Goal: Task Accomplishment & Management: Manage account settings

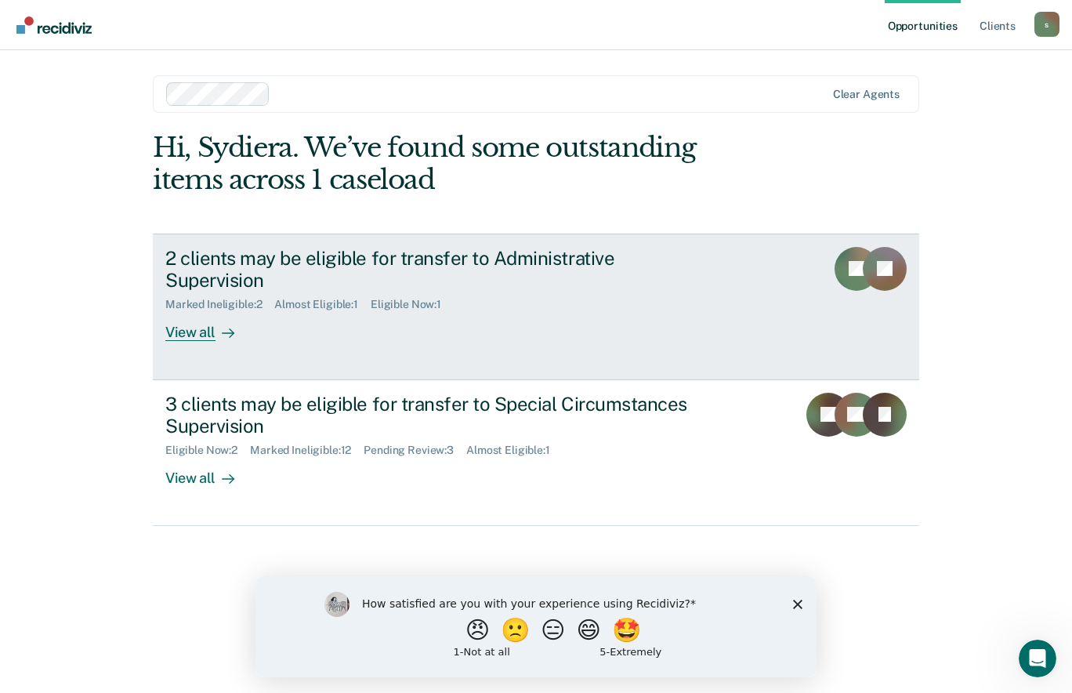
click at [478, 350] on link "2 clients may be eligible for transfer to Administrative Supervision Marked Ine…" at bounding box center [536, 307] width 766 height 147
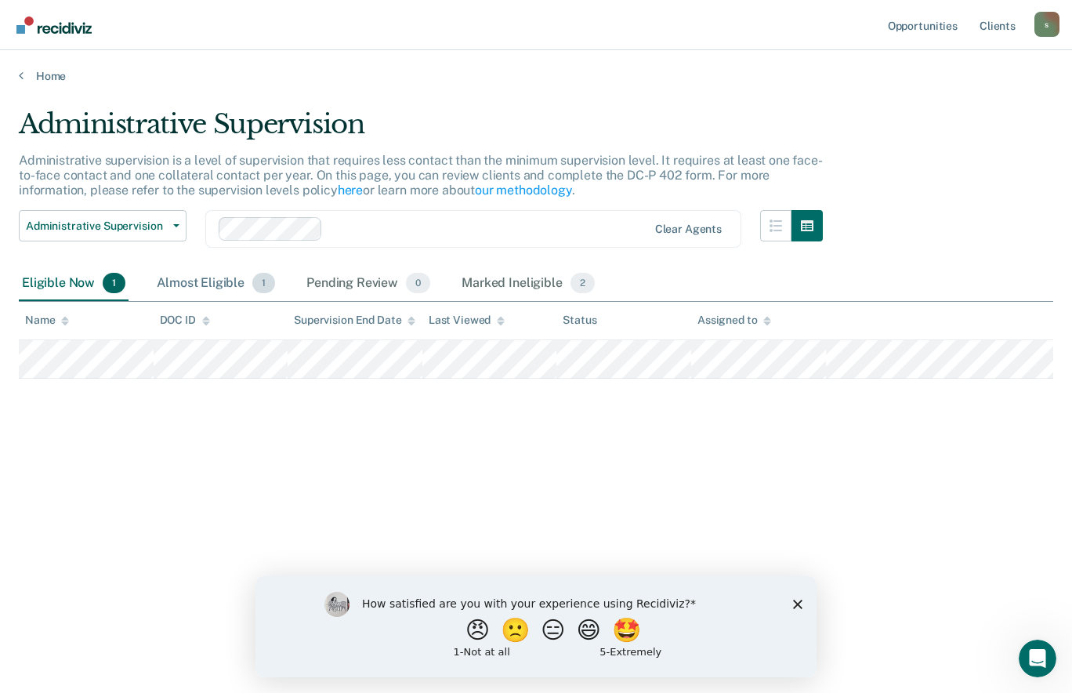
click at [217, 281] on div "Almost Eligible 1" at bounding box center [216, 283] width 125 height 34
click at [55, 277] on div "Eligible Now 1" at bounding box center [74, 283] width 110 height 34
click at [793, 601] on icon "Close survey" at bounding box center [797, 603] width 9 height 9
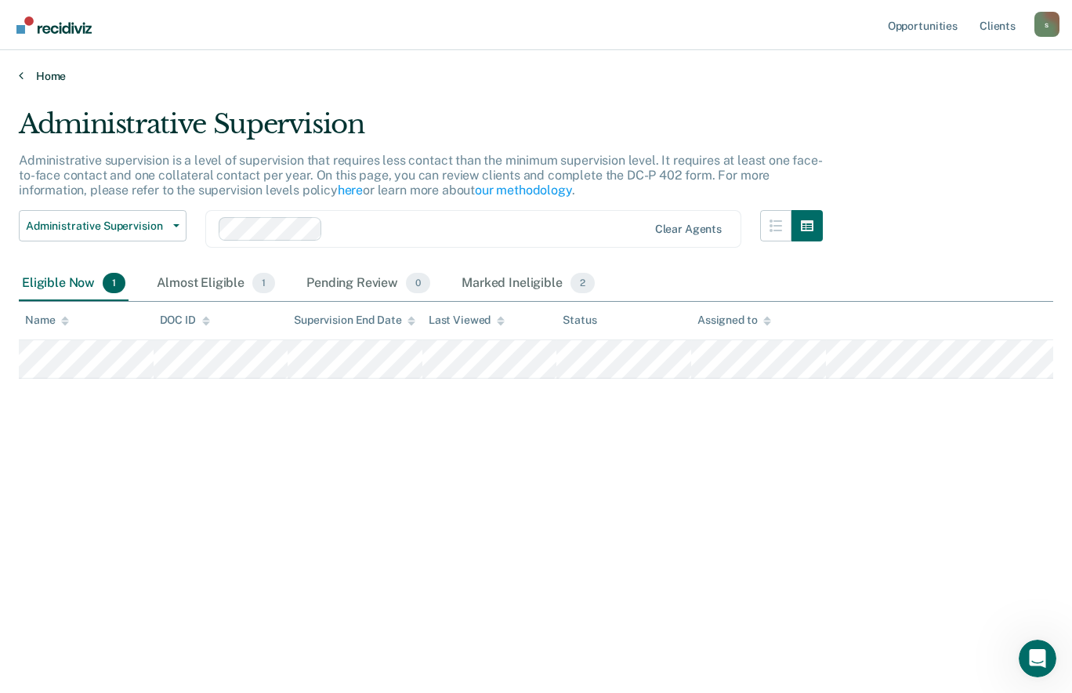
click at [49, 78] on link "Home" at bounding box center [536, 76] width 1034 height 14
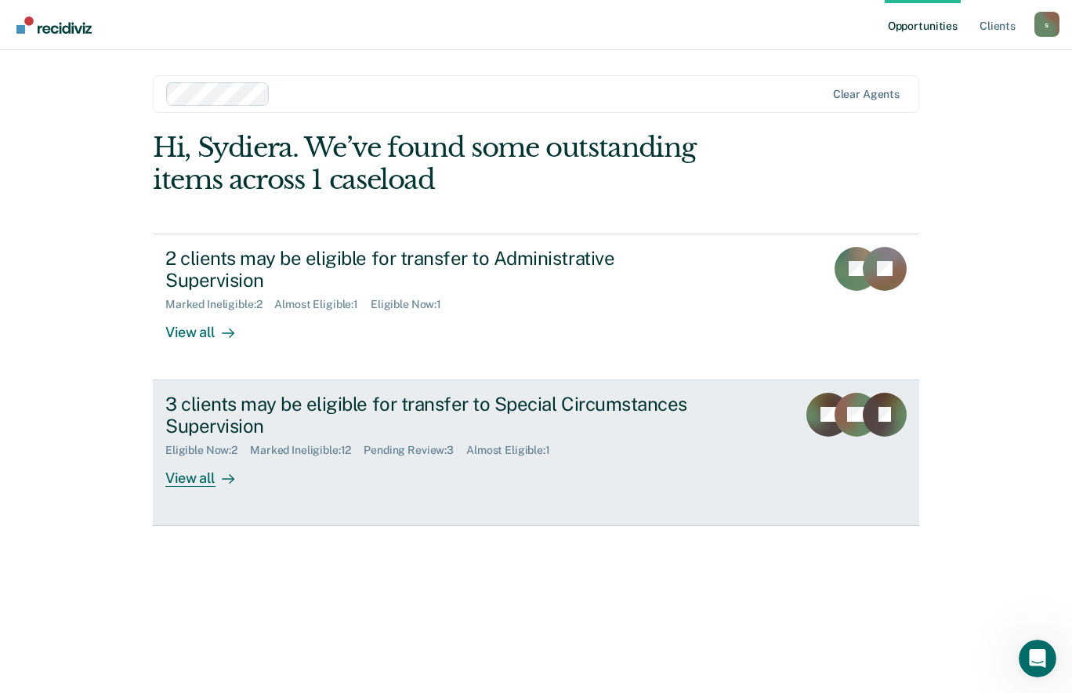
click at [255, 413] on div "3 clients may be eligible for transfer to Special Circumstances Supervision" at bounding box center [440, 415] width 550 height 45
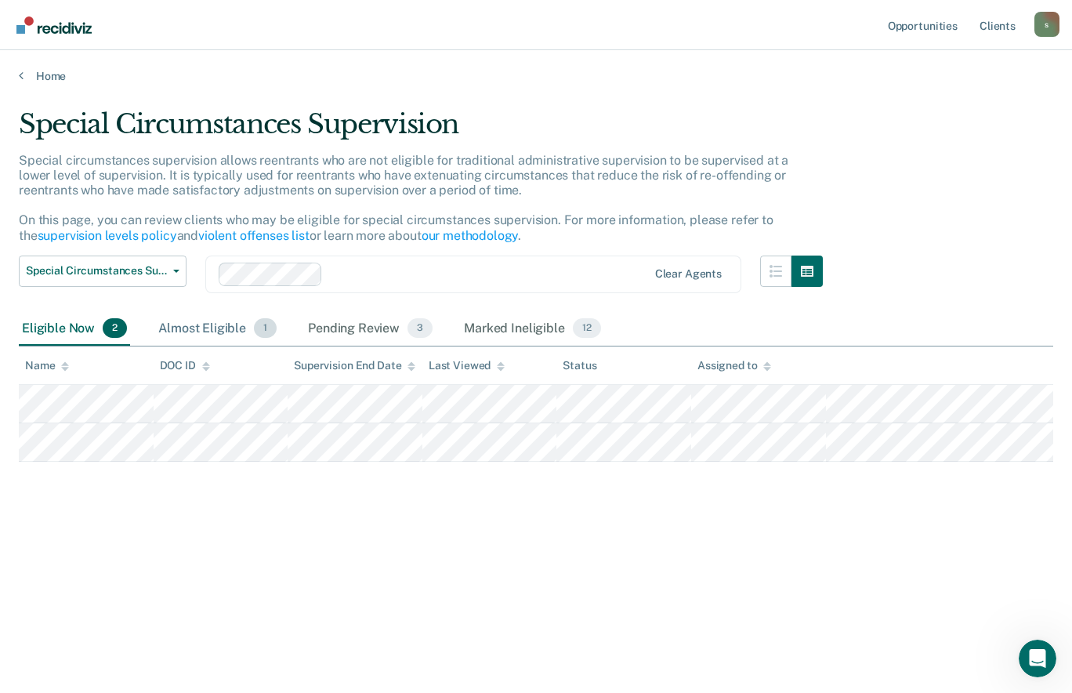
click at [220, 332] on div "Almost Eligible 1" at bounding box center [217, 329] width 125 height 34
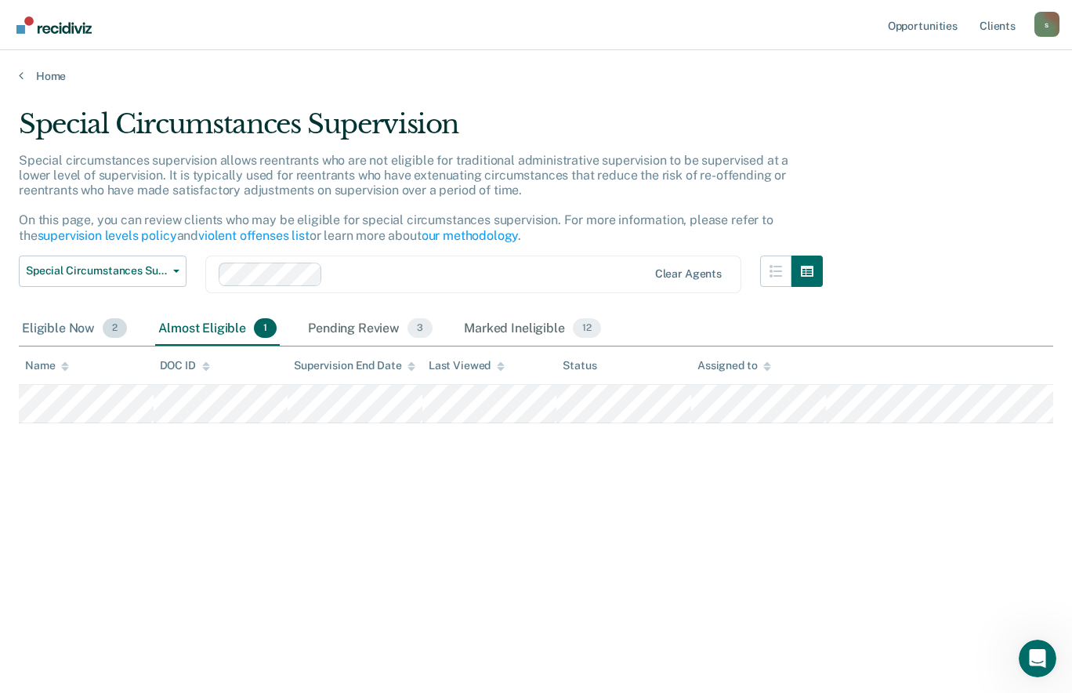
click at [76, 328] on div "Eligible Now 2" at bounding box center [74, 329] width 111 height 34
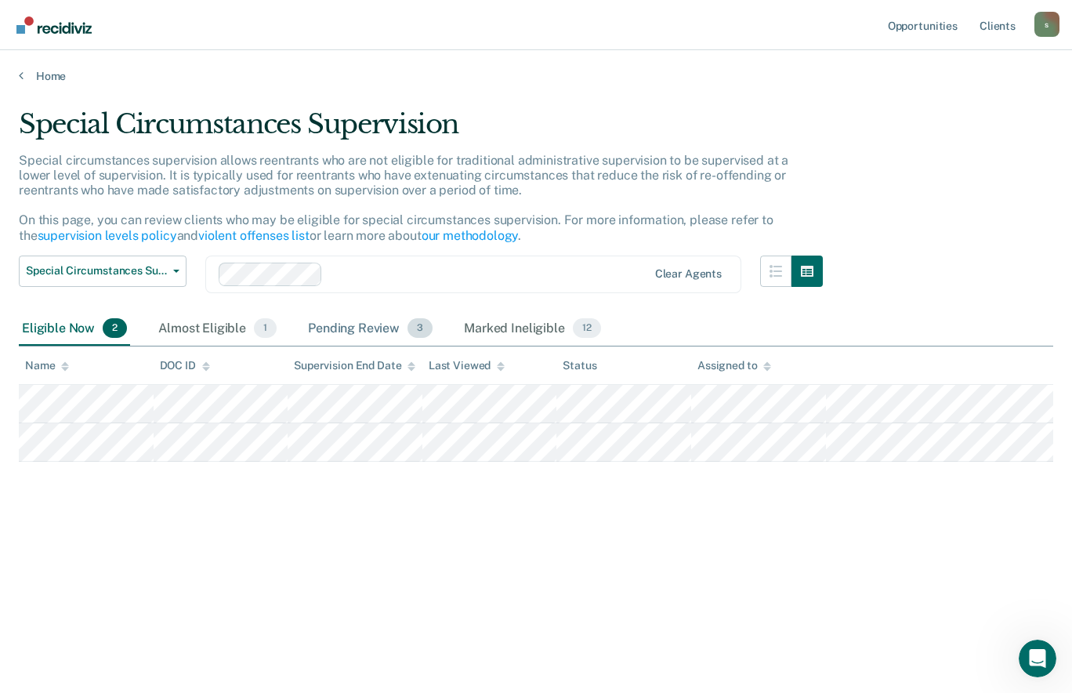
click at [402, 322] on div "Pending Review 3" at bounding box center [370, 329] width 131 height 34
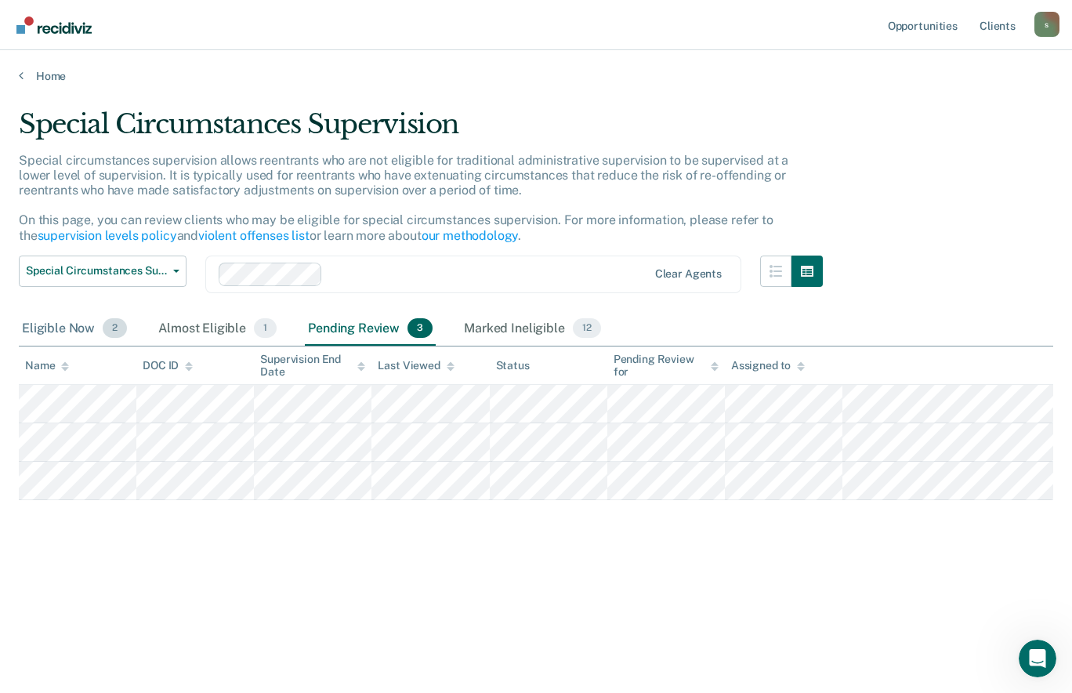
click at [98, 331] on div "Eligible Now 2" at bounding box center [74, 329] width 111 height 34
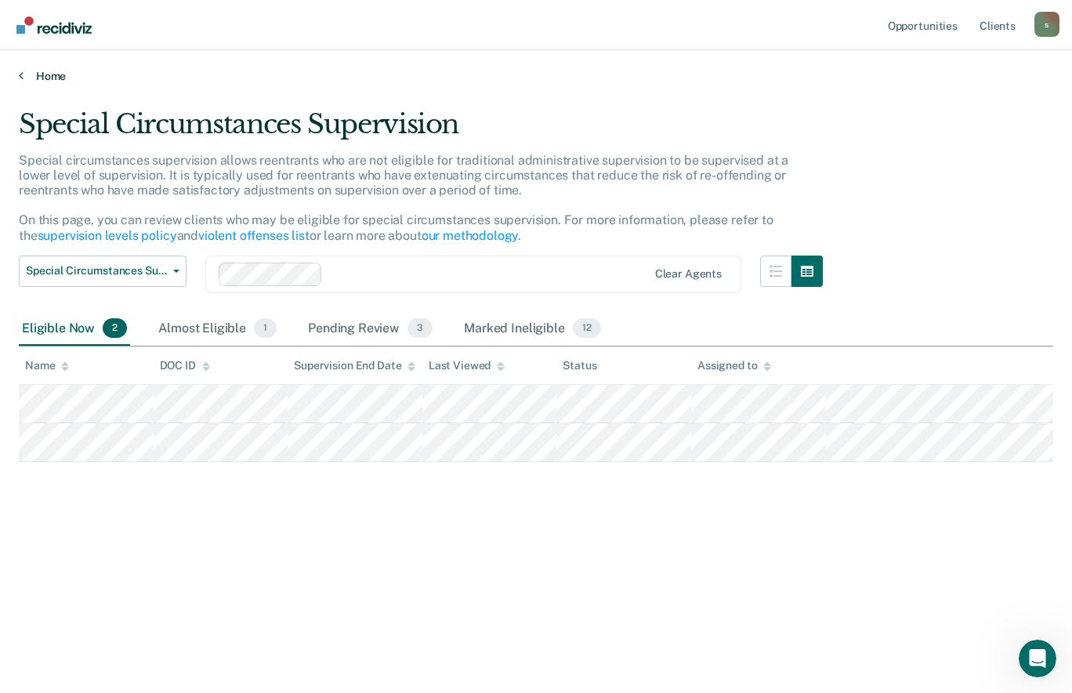
click at [48, 77] on link "Home" at bounding box center [536, 76] width 1034 height 14
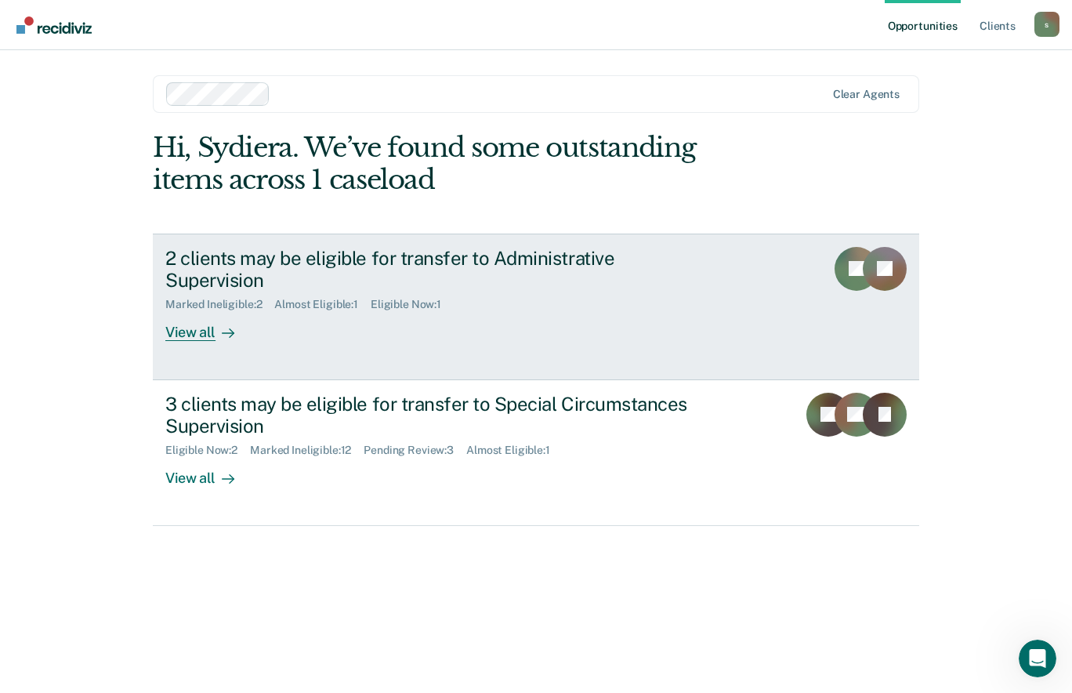
click at [222, 327] on icon at bounding box center [228, 333] width 13 height 13
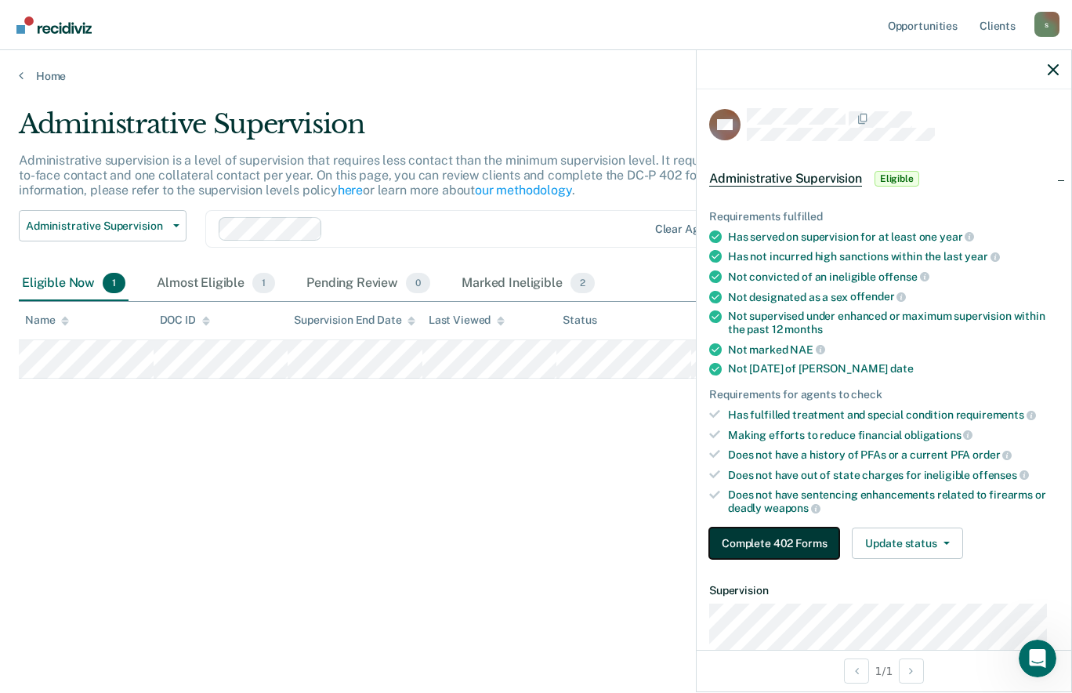
click at [788, 539] on button "Complete 402 Forms" at bounding box center [774, 542] width 130 height 31
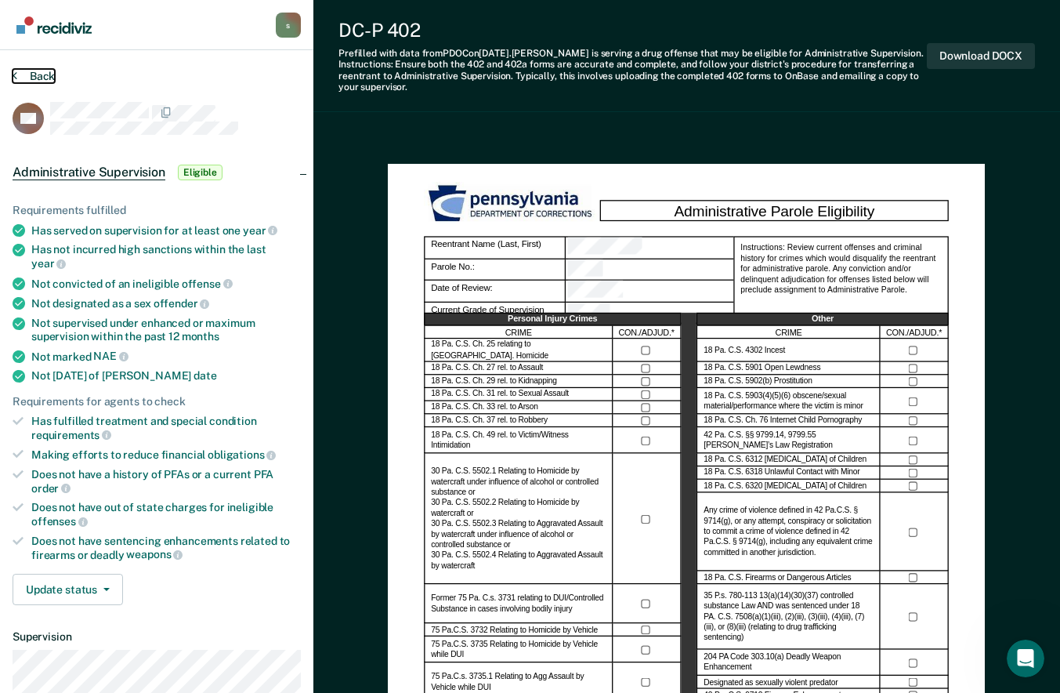
click at [39, 74] on button "Back" at bounding box center [34, 76] width 42 height 14
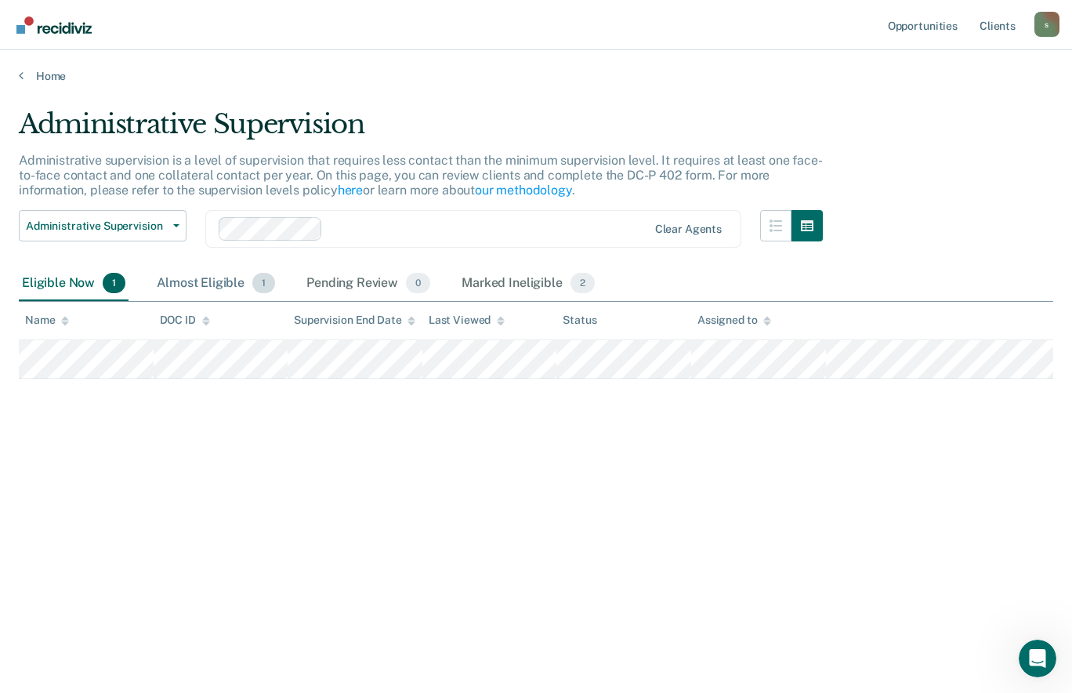
click at [209, 283] on div "Almost Eligible 1" at bounding box center [216, 283] width 125 height 34
click at [98, 294] on div "Eligible Now 1" at bounding box center [74, 283] width 110 height 34
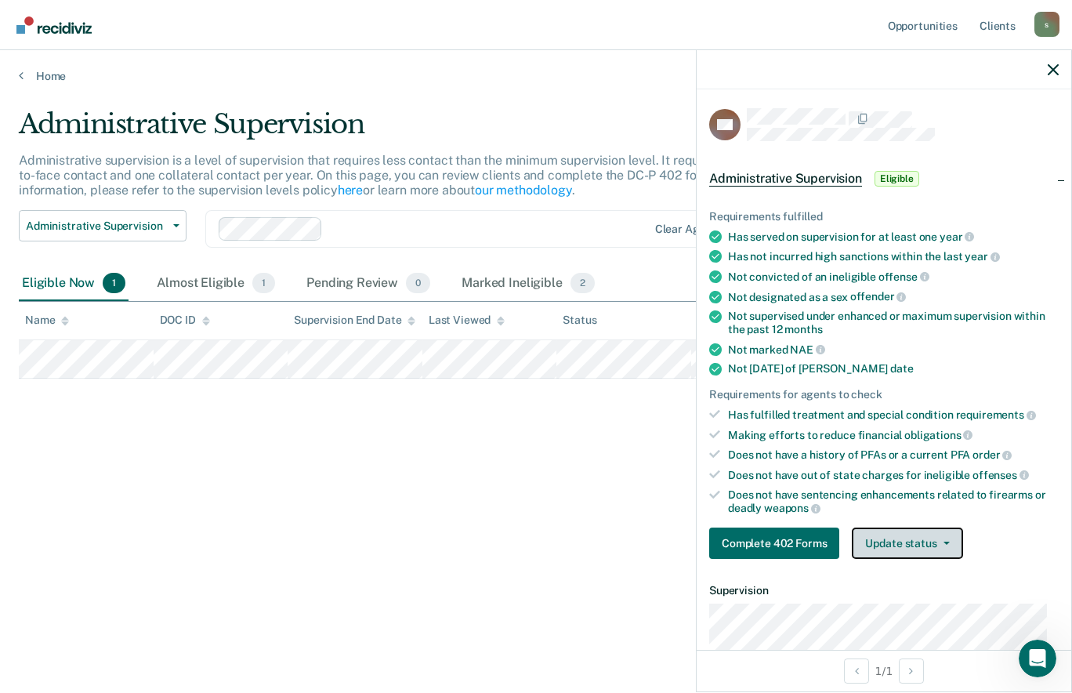
click at [904, 541] on button "Update status" at bounding box center [907, 542] width 110 height 31
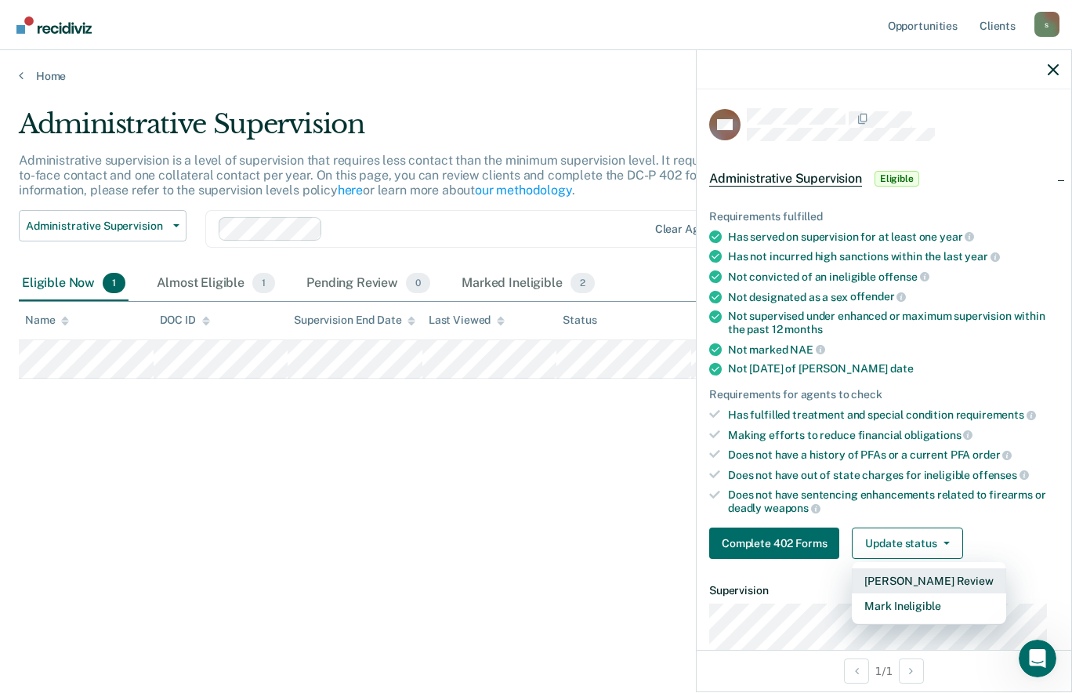
click at [912, 583] on button "[PERSON_NAME] Review" at bounding box center [929, 580] width 154 height 25
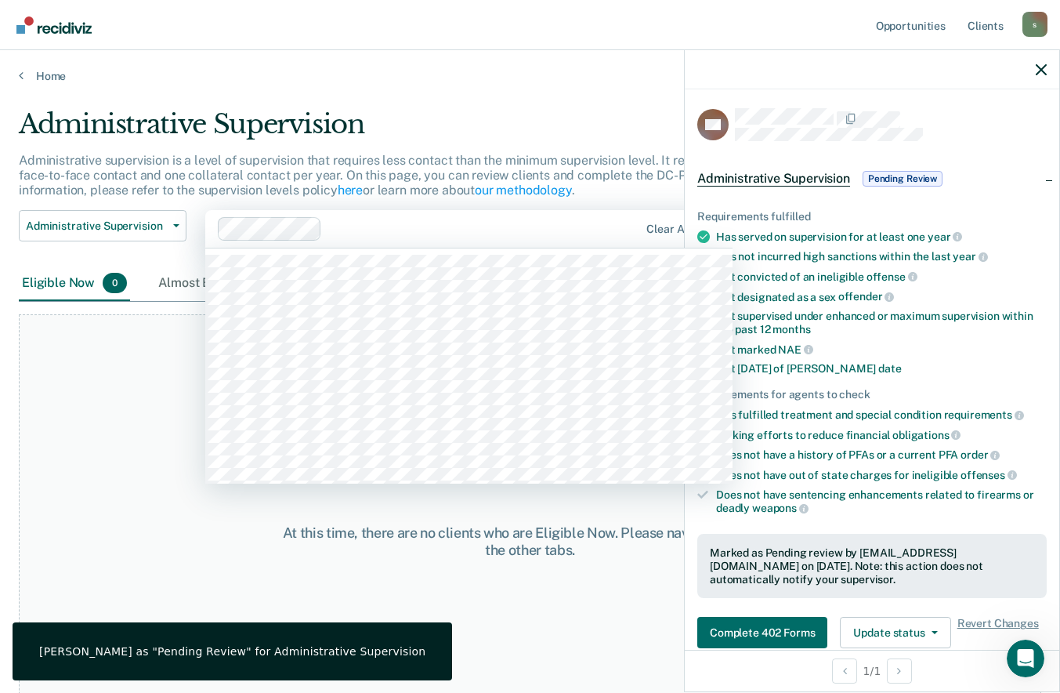
click at [552, 242] on div "Clear agents" at bounding box center [468, 229] width 527 height 38
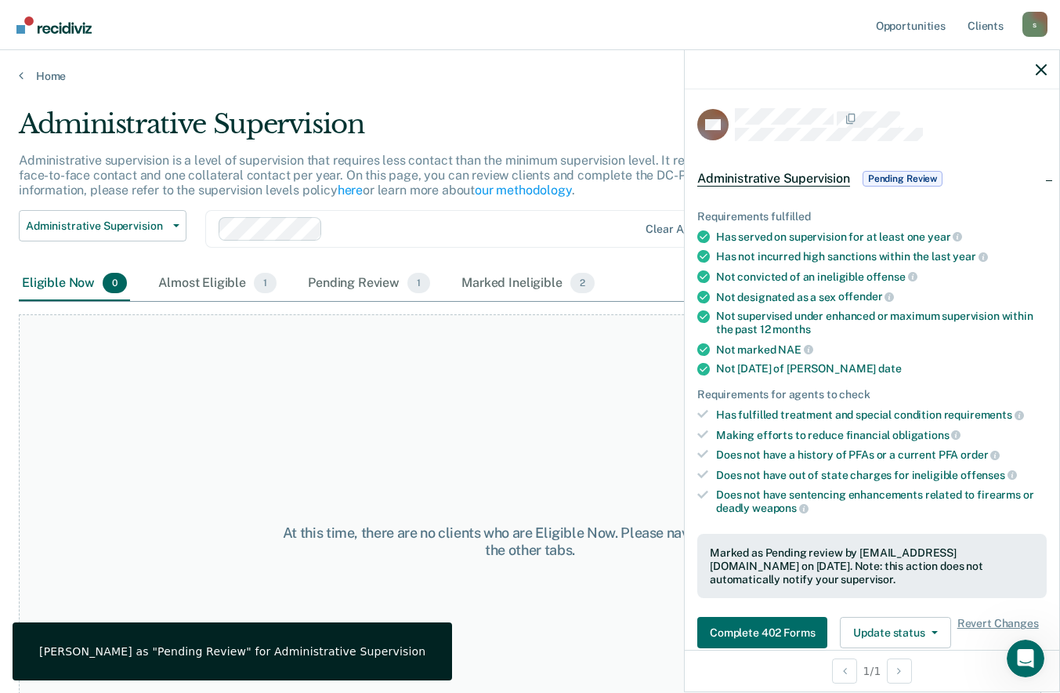
click at [349, 177] on p "Administrative supervision is a level of supervision that requires less contact…" at bounding box center [409, 175] width 780 height 45
click at [263, 280] on span "1" at bounding box center [265, 283] width 23 height 20
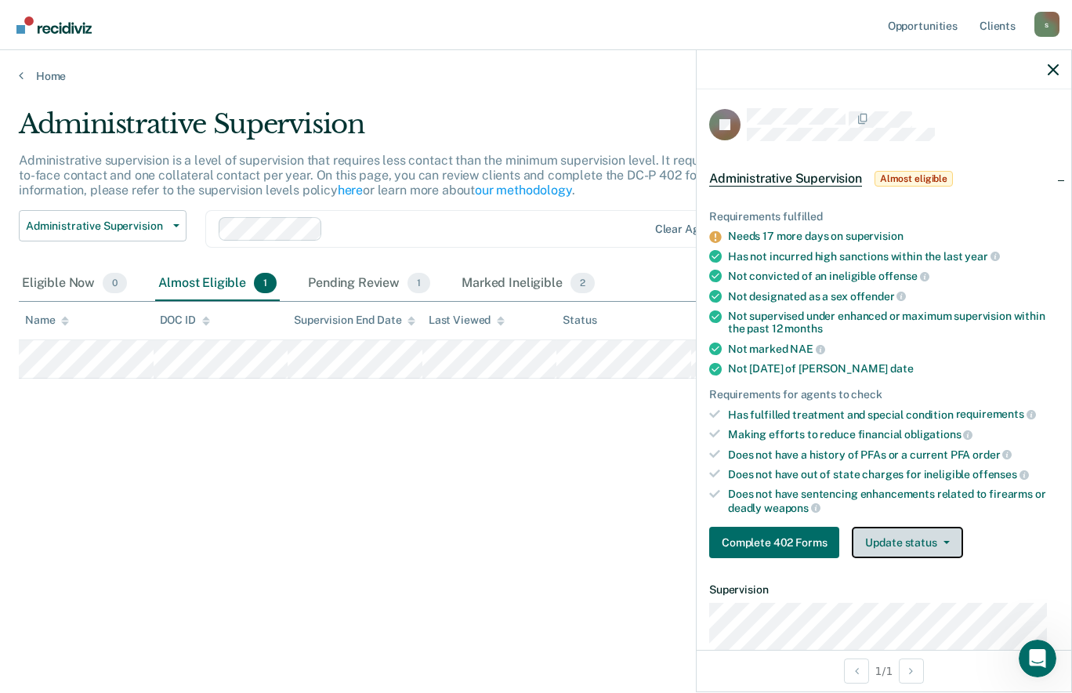
click at [951, 541] on button "Update status" at bounding box center [907, 542] width 110 height 31
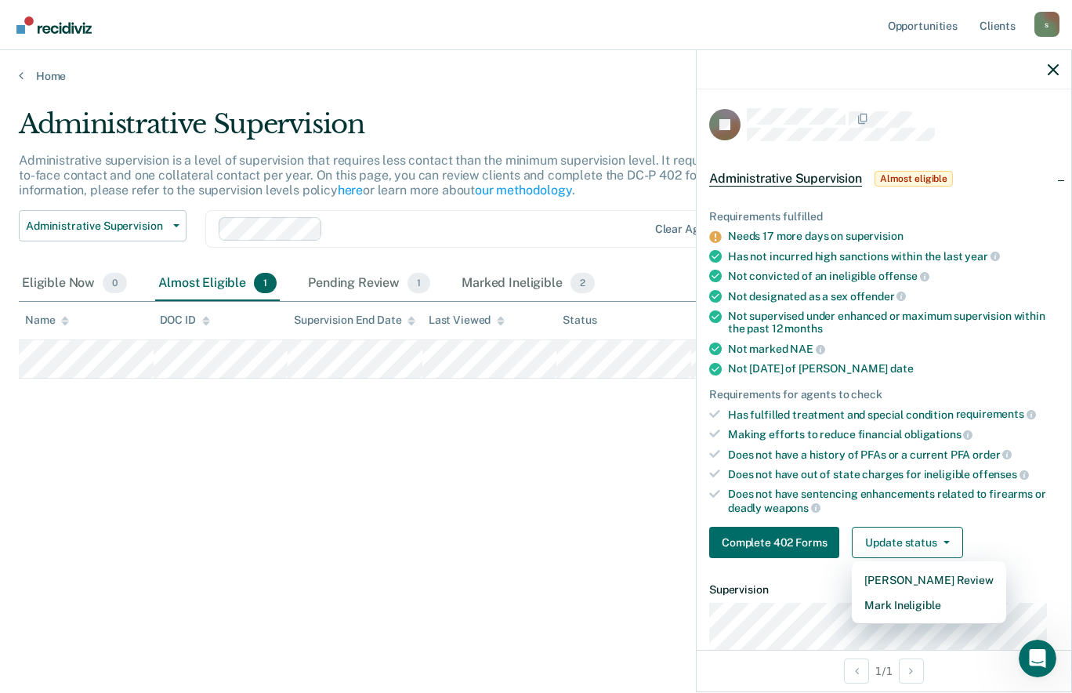
click at [371, 509] on div "Administrative Supervision Administrative supervision is a level of supervision…" at bounding box center [536, 341] width 1034 height 467
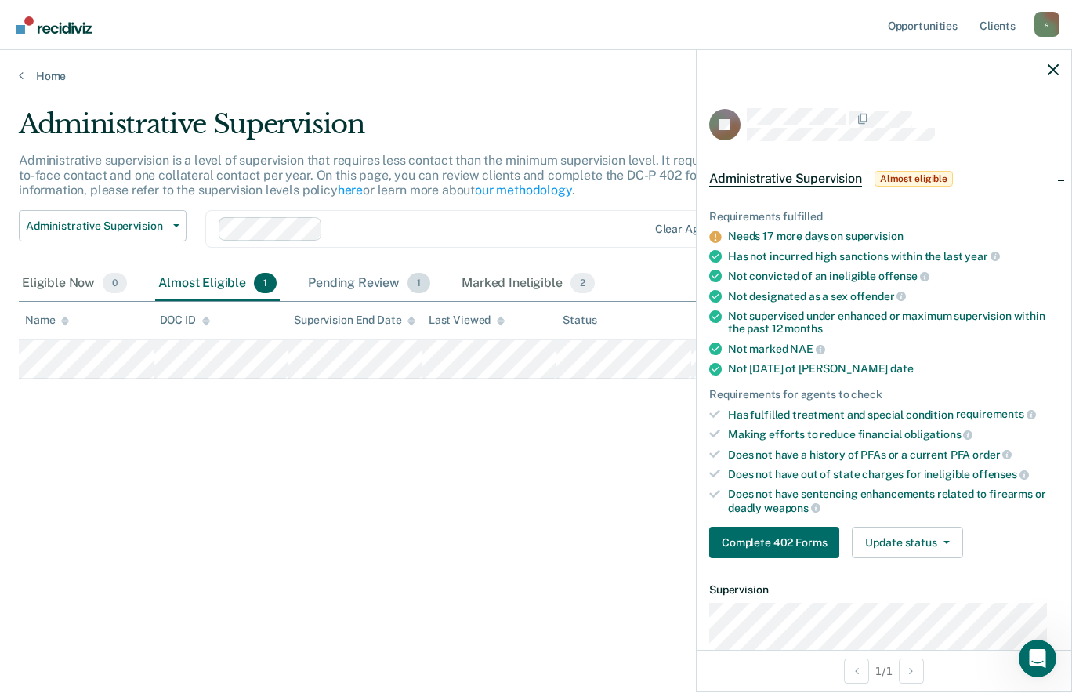
click at [360, 284] on div "Pending Review 1" at bounding box center [369, 283] width 129 height 34
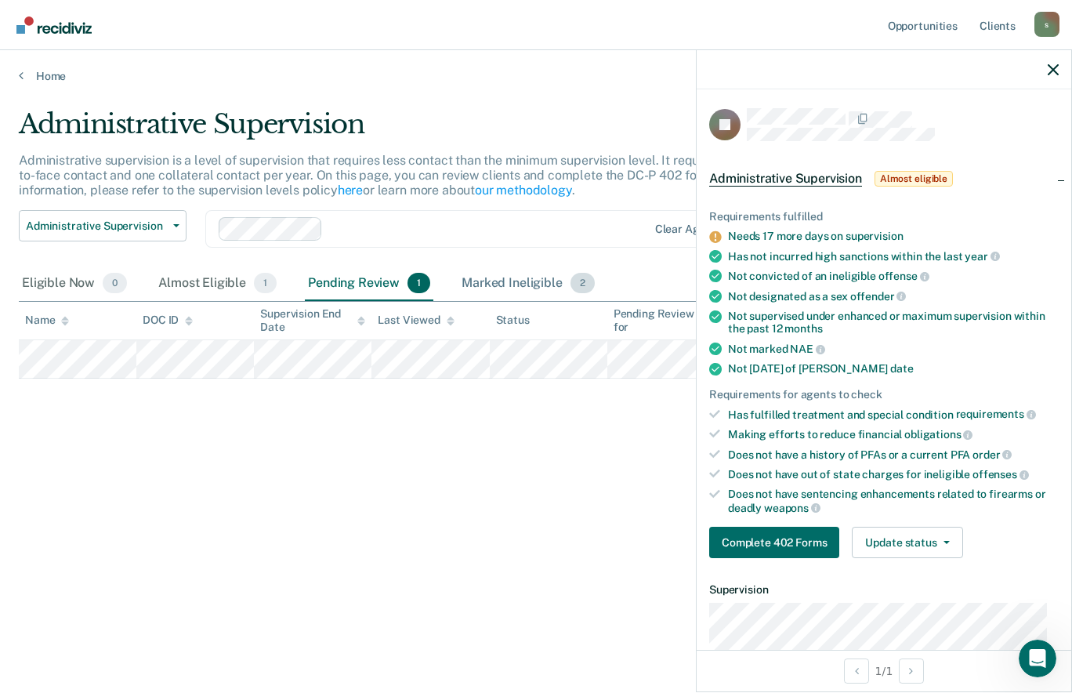
click at [467, 284] on div "Marked Ineligible 2" at bounding box center [527, 283] width 139 height 34
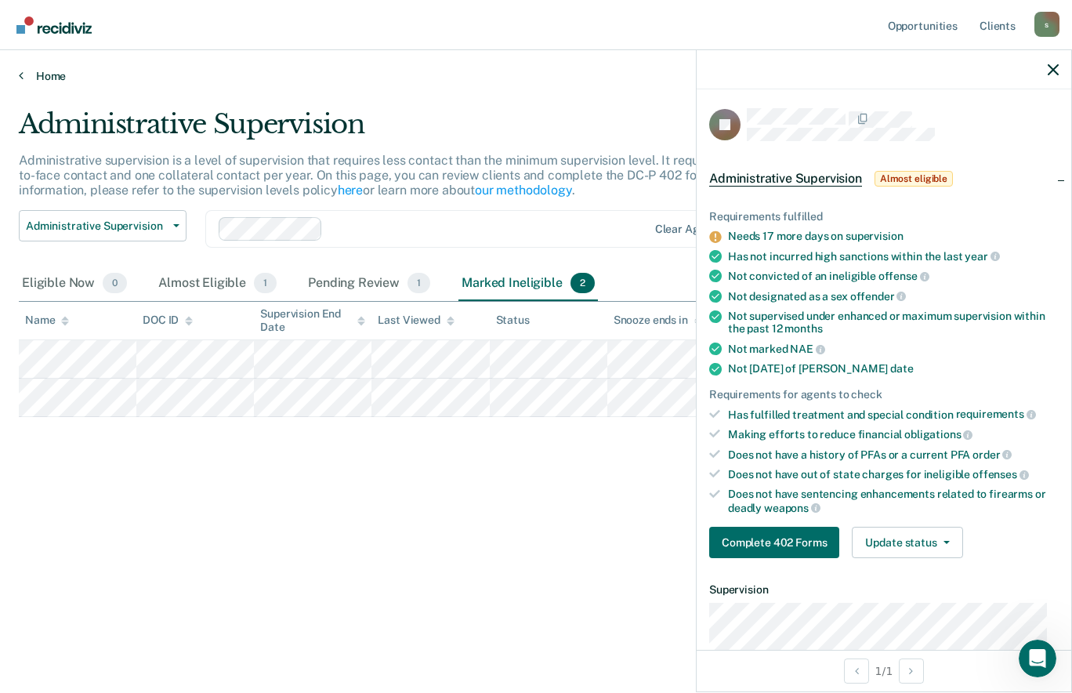
click at [43, 71] on link "Home" at bounding box center [536, 76] width 1034 height 14
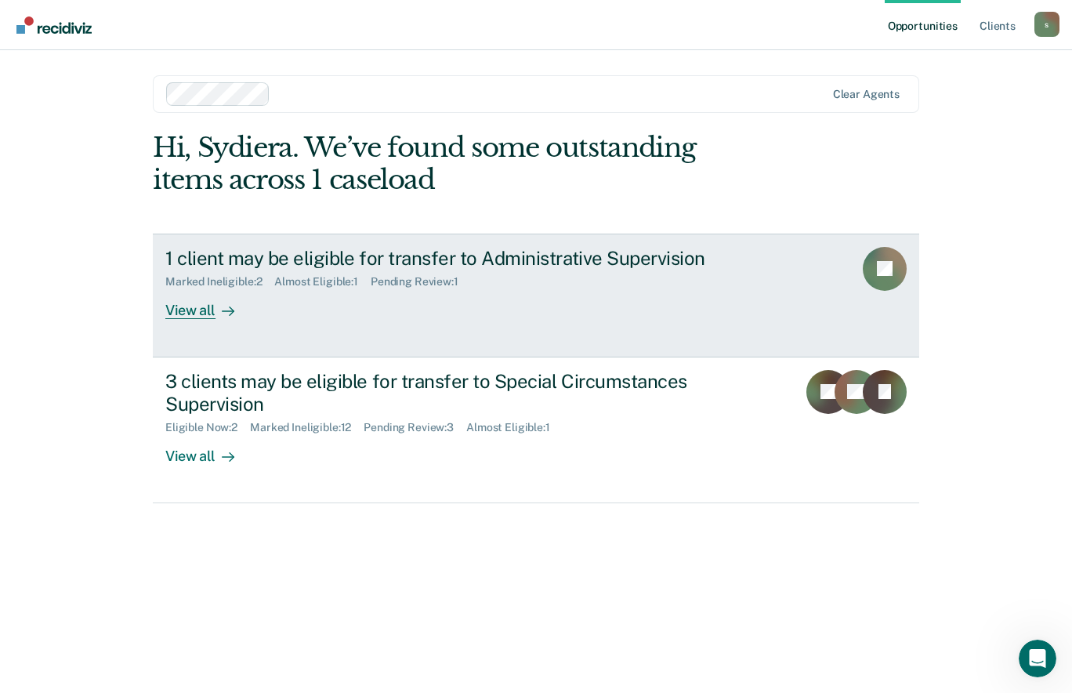
click at [173, 308] on div "View all" at bounding box center [209, 303] width 88 height 31
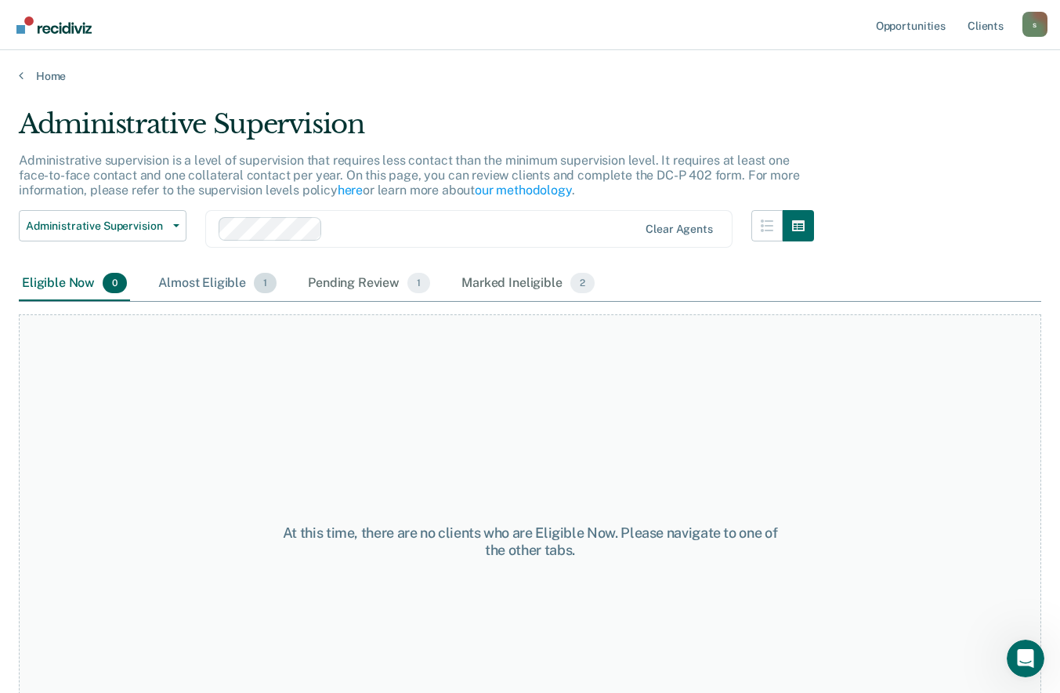
click at [235, 285] on div "Almost Eligible 1" at bounding box center [217, 283] width 125 height 34
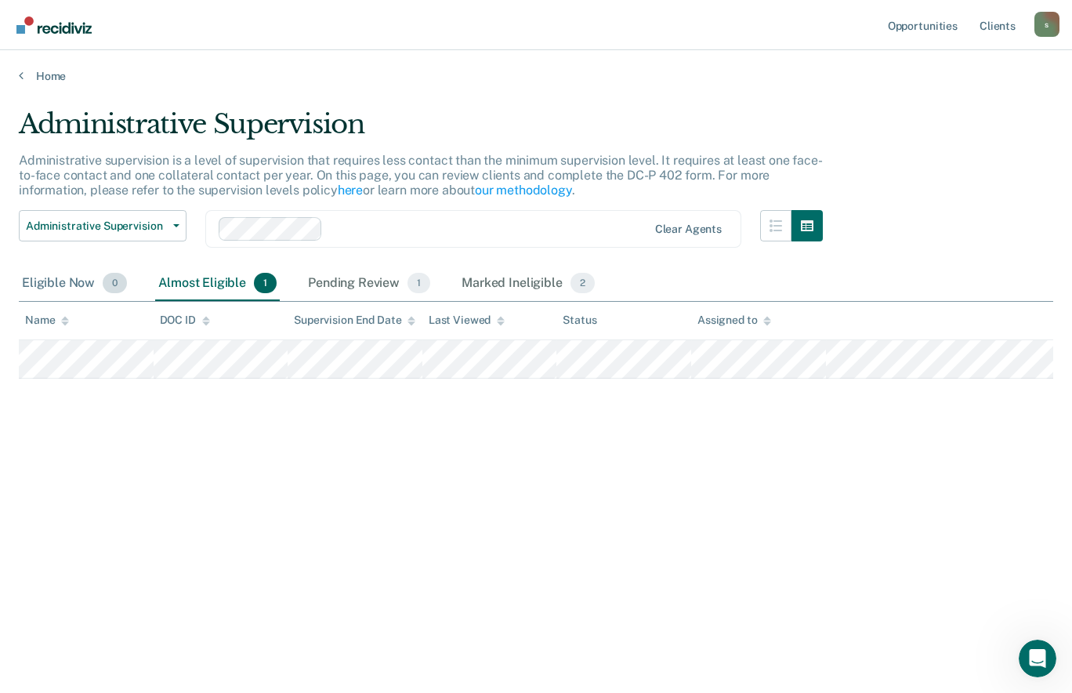
click at [75, 286] on div "Eligible Now 0" at bounding box center [74, 283] width 111 height 34
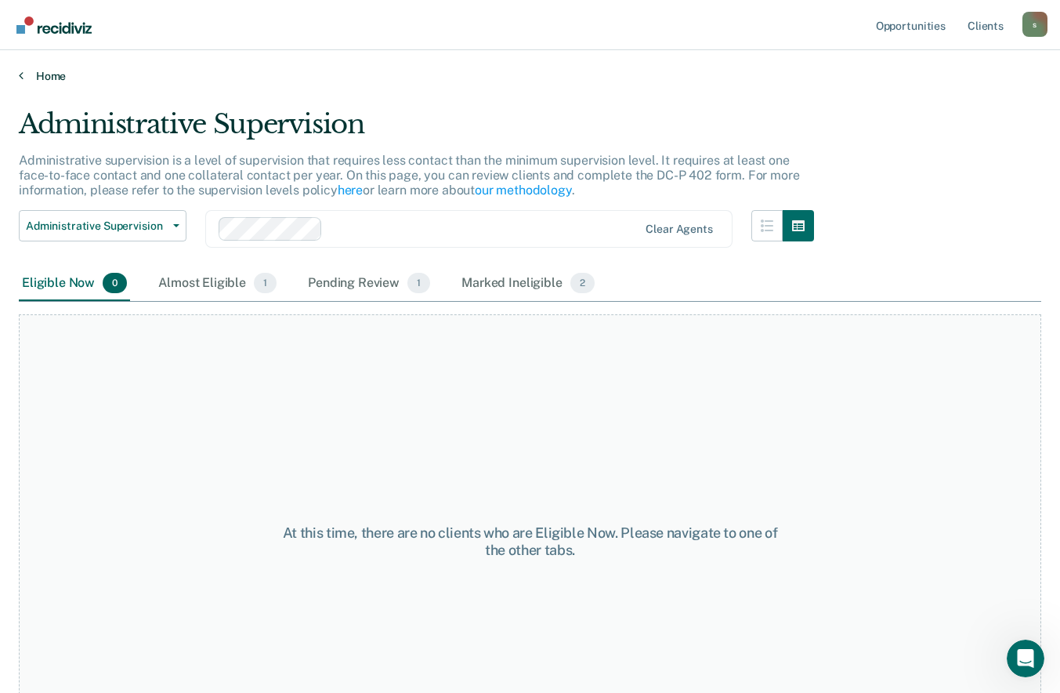
click at [31, 74] on link "Home" at bounding box center [530, 76] width 1023 height 14
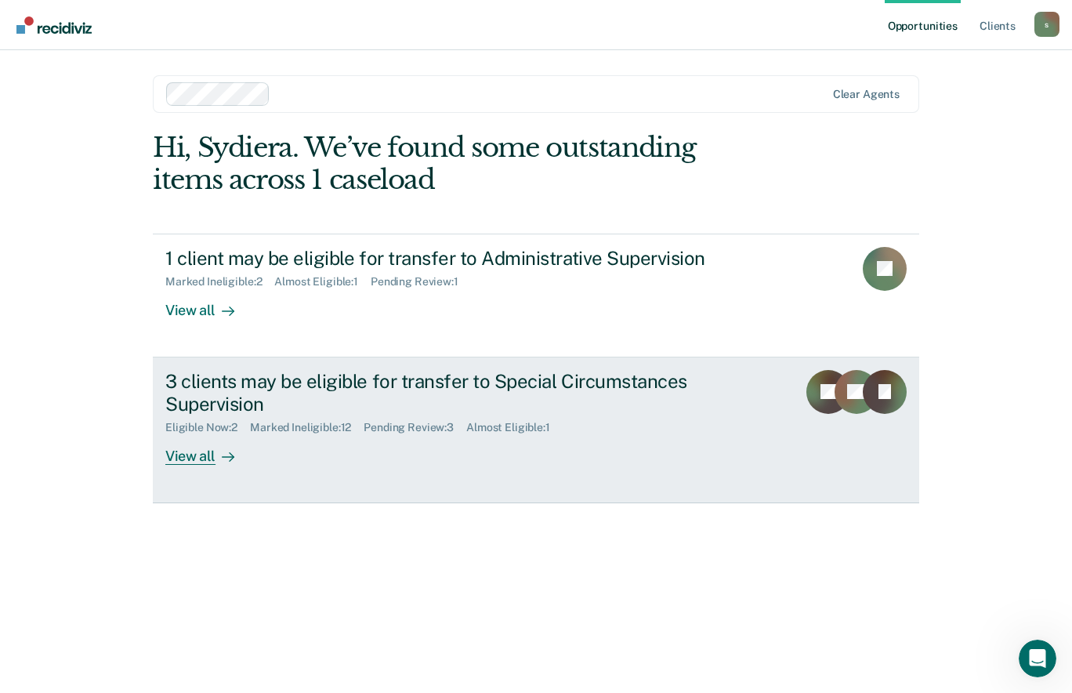
click at [216, 375] on div "3 clients may be eligible for transfer to Special Circumstances Supervision" at bounding box center [440, 392] width 550 height 45
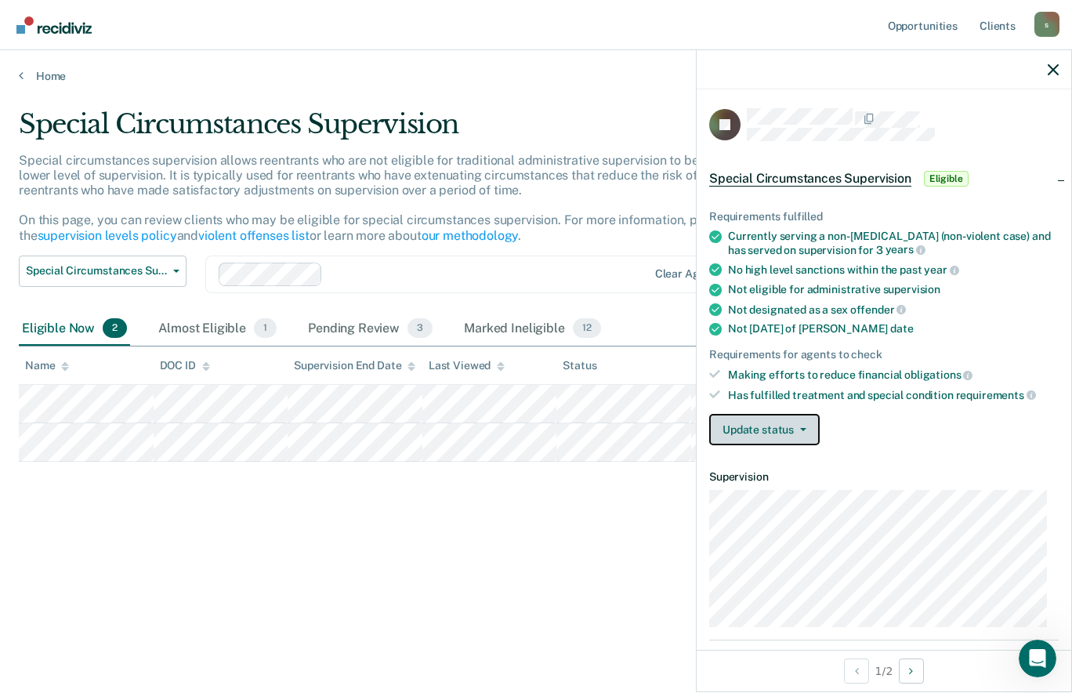
click at [744, 429] on button "Update status" at bounding box center [764, 429] width 110 height 31
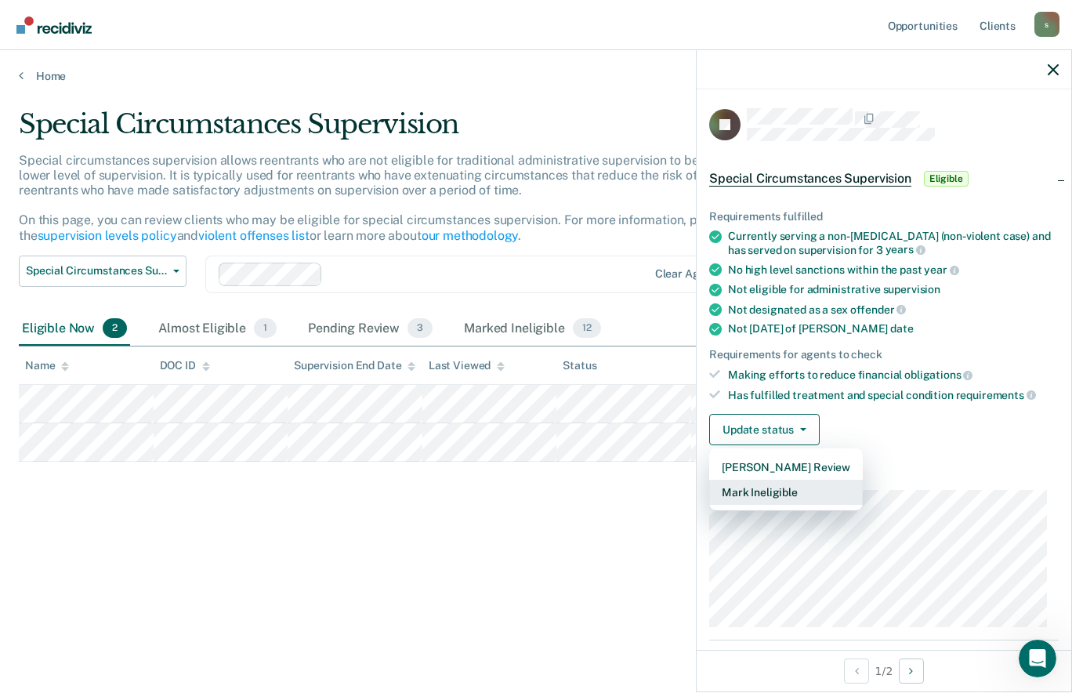
click at [762, 488] on button "Mark Ineligible" at bounding box center [786, 492] width 154 height 25
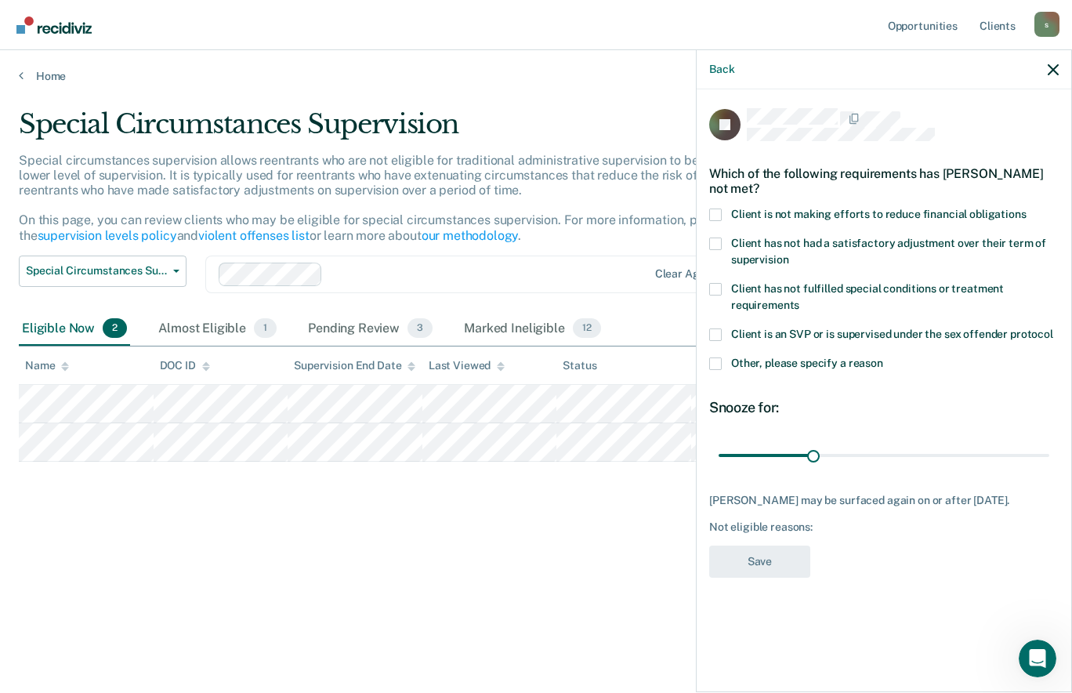
click at [723, 284] on label "Client has not fulfilled special conditions or treatment requirements" at bounding box center [883, 299] width 349 height 33
click at [799, 299] on input "Client has not fulfilled special conditions or treatment requirements" at bounding box center [799, 299] width 0 height 0
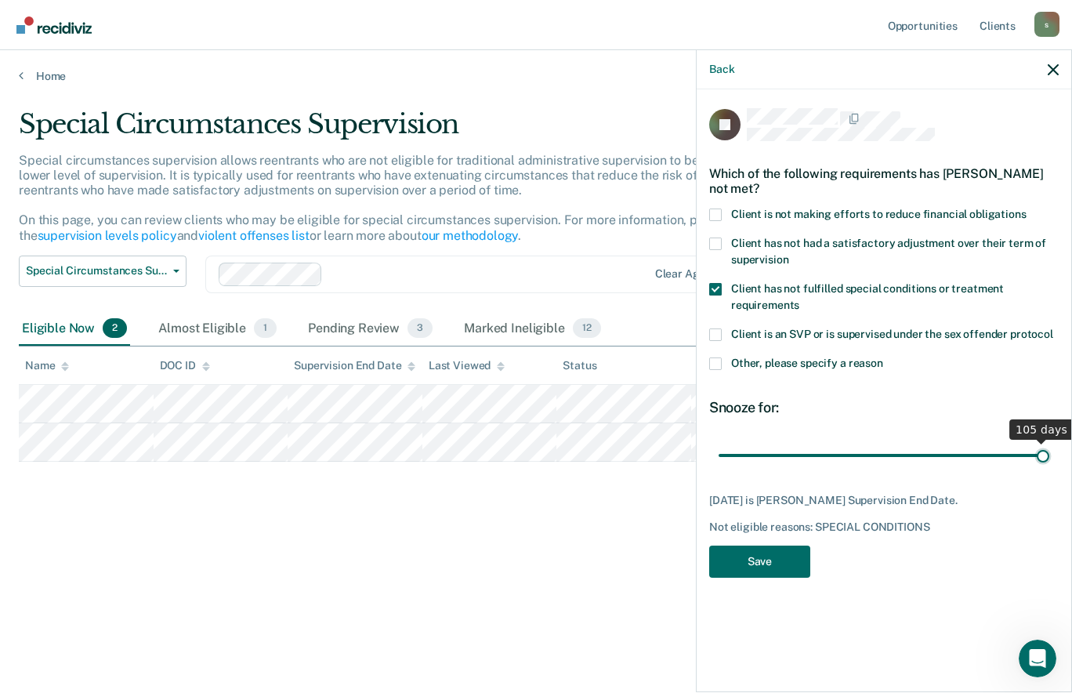
drag, startPoint x: 816, startPoint y: 449, endPoint x: 1074, endPoint y: 502, distance: 263.1
click at [1049, 469] on input "range" at bounding box center [884, 454] width 331 height 27
type input "105"
drag, startPoint x: 1042, startPoint y: 453, endPoint x: 1071, endPoint y: 425, distance: 40.5
click at [1049, 441] on input "range" at bounding box center [884, 454] width 331 height 27
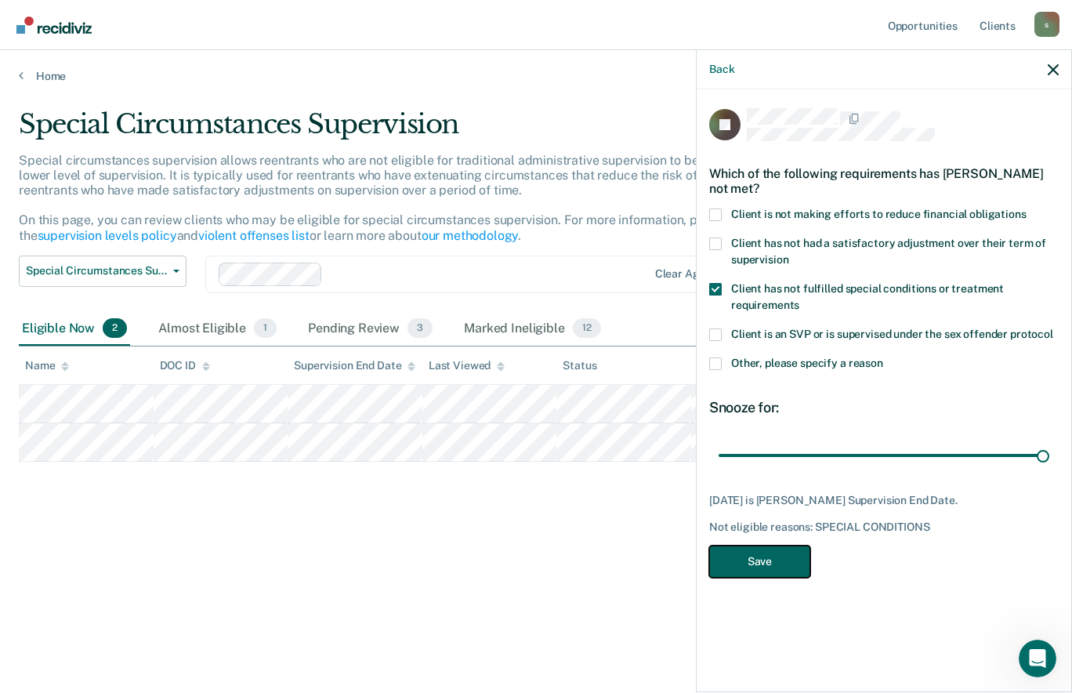
click at [754, 556] on button "Save" at bounding box center [759, 561] width 101 height 32
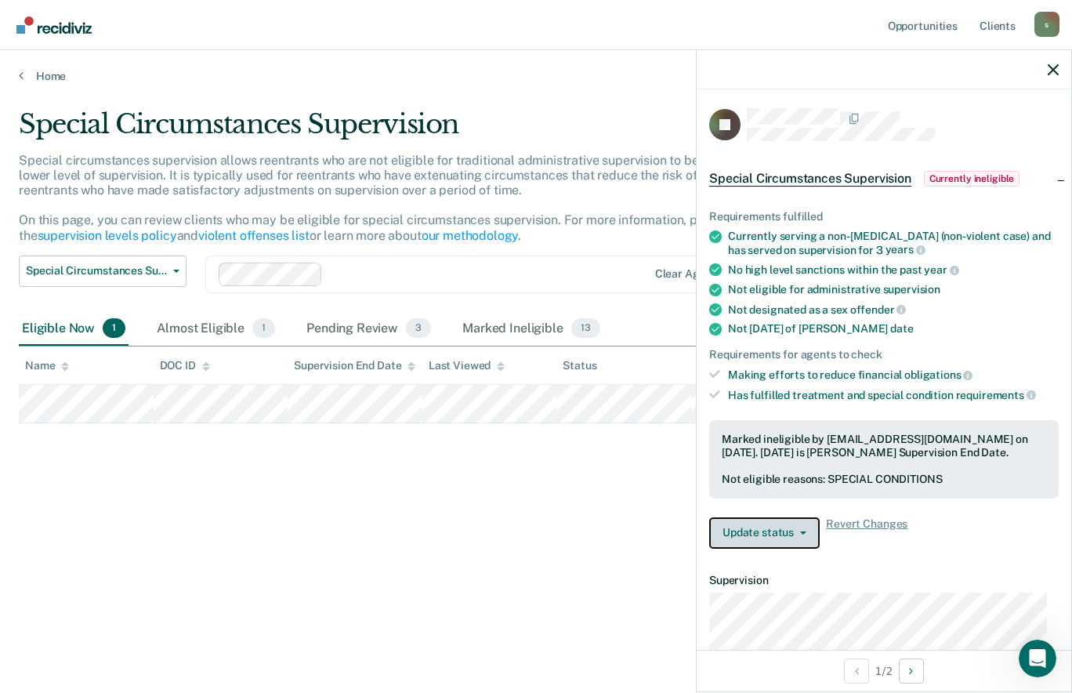
click at [803, 528] on button "Update status" at bounding box center [764, 532] width 110 height 31
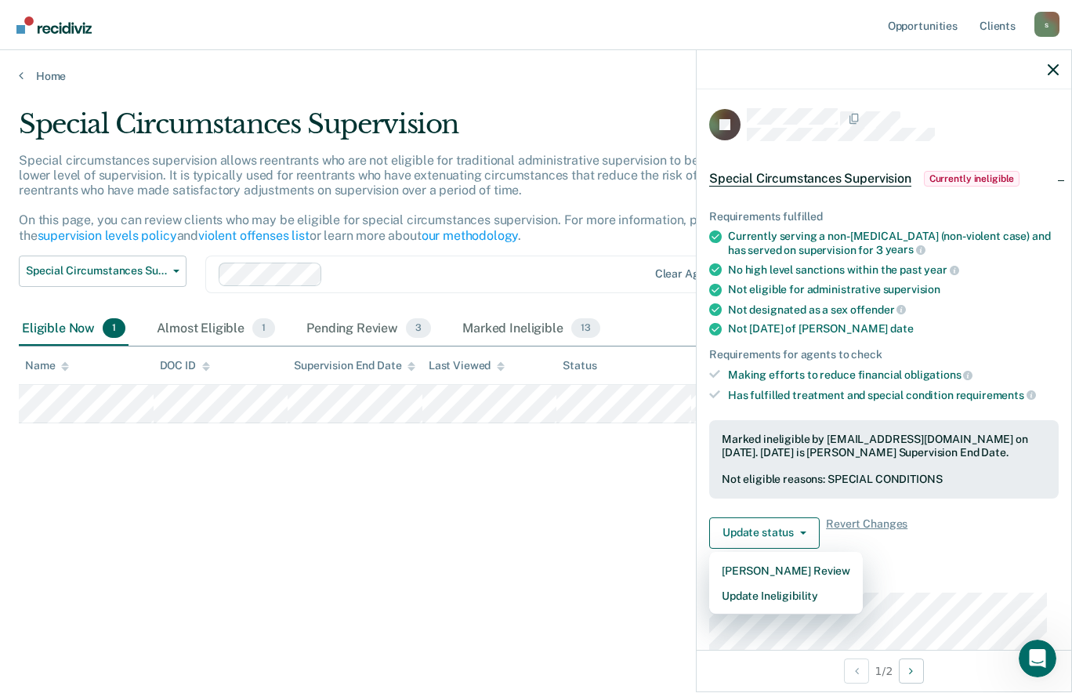
click at [418, 578] on div "Special Circumstances Supervision Special circumstances supervision allows reen…" at bounding box center [536, 366] width 1034 height 517
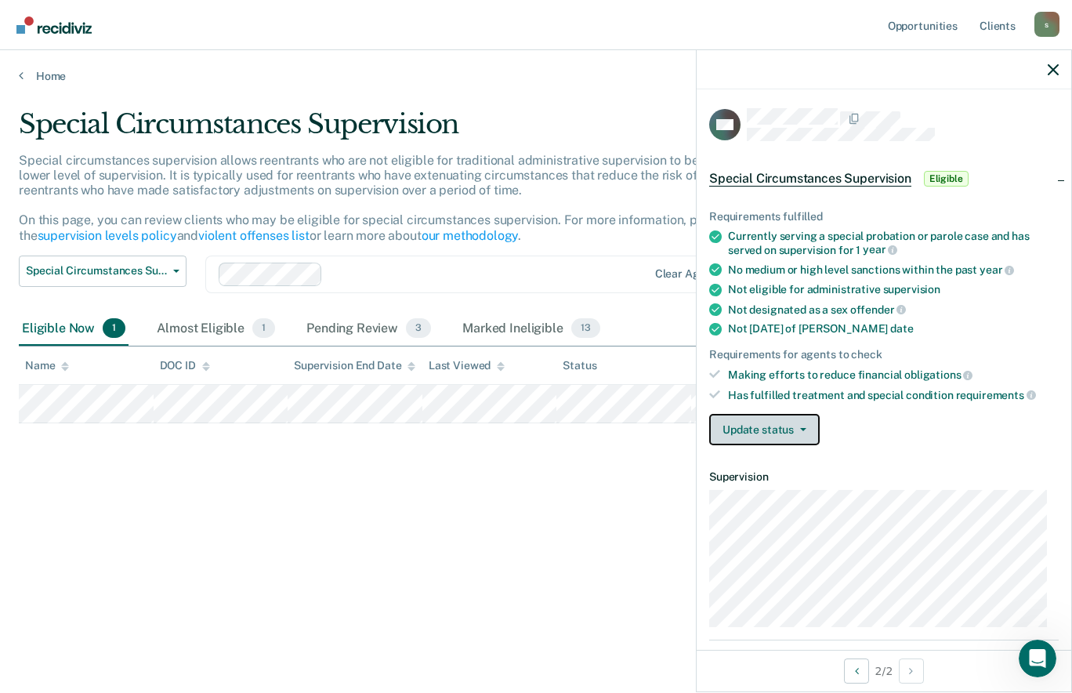
click at [792, 424] on button "Update status" at bounding box center [764, 429] width 110 height 31
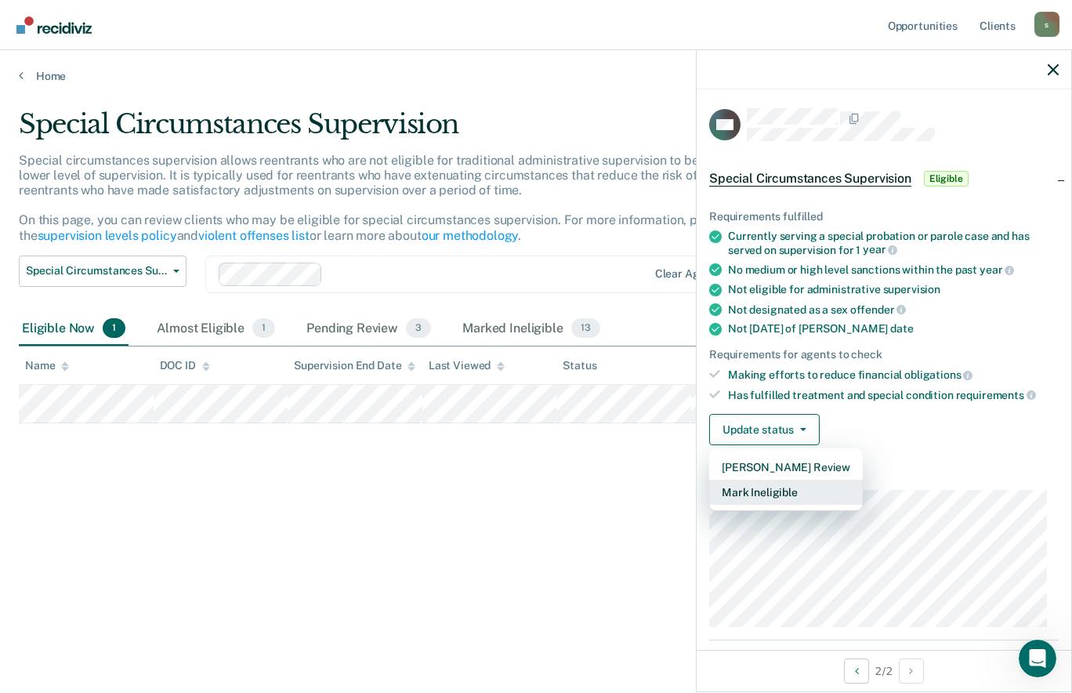
click at [762, 494] on button "Mark Ineligible" at bounding box center [786, 492] width 154 height 25
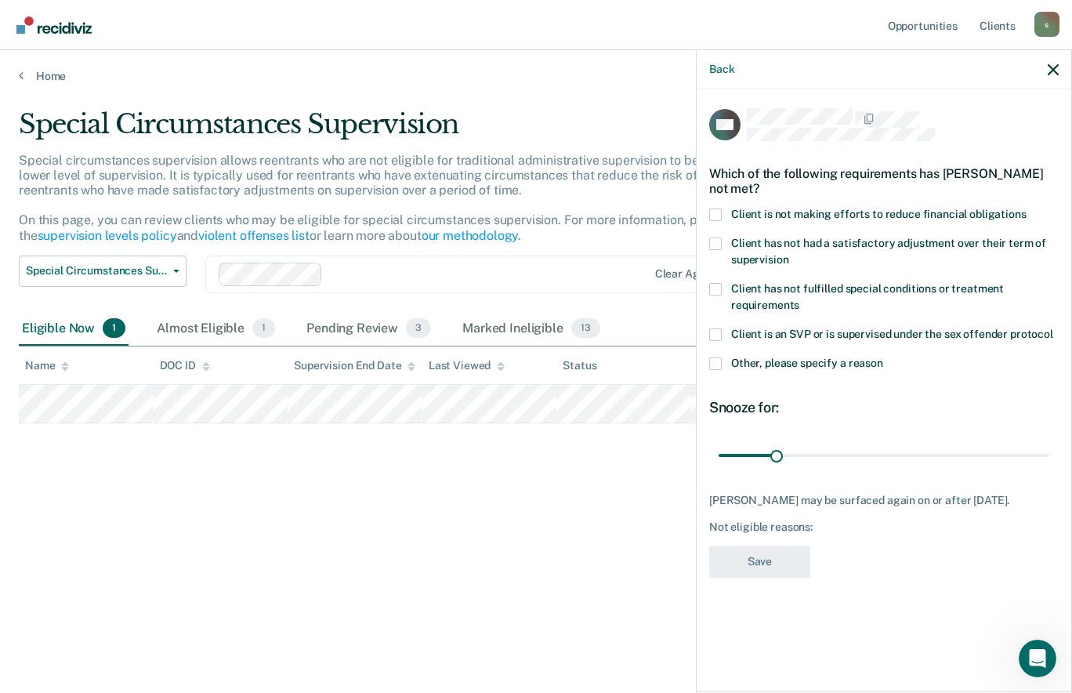
click at [713, 215] on span at bounding box center [715, 214] width 13 height 13
click at [1027, 208] on input "Client is not making efforts to reduce financial obligations" at bounding box center [1027, 208] width 0 height 0
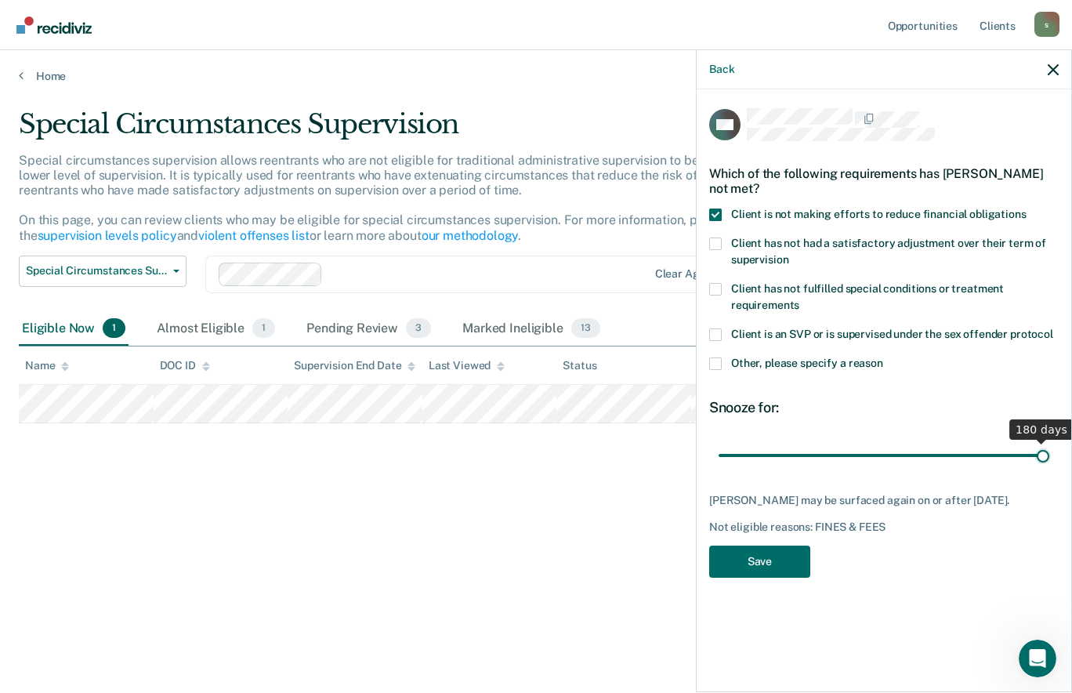
drag, startPoint x: 775, startPoint y: 456, endPoint x: 1074, endPoint y: 478, distance: 299.4
type input "180"
click at [1049, 469] on input "range" at bounding box center [884, 454] width 331 height 27
click at [752, 560] on button "Save" at bounding box center [759, 561] width 101 height 32
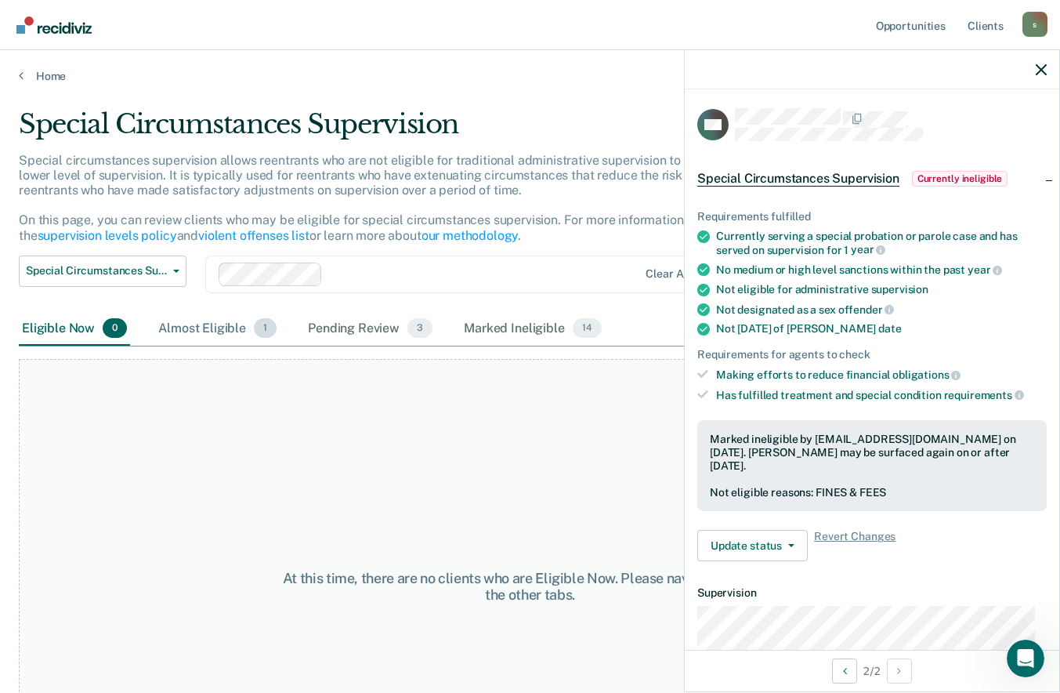
click at [223, 335] on div "Almost Eligible 1" at bounding box center [217, 329] width 125 height 34
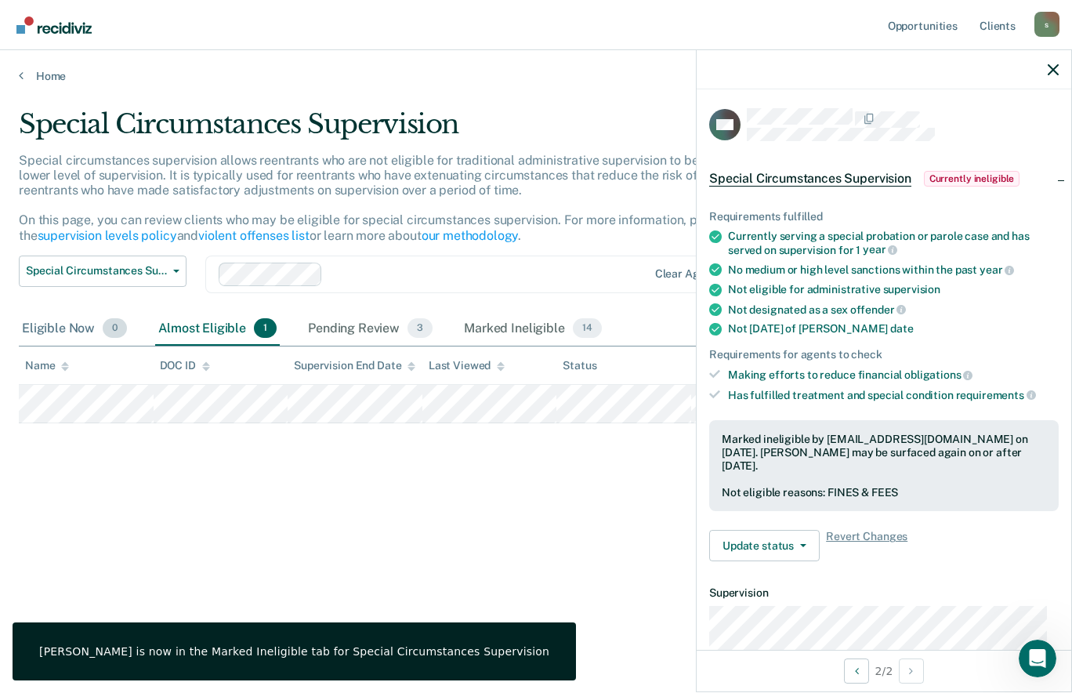
click at [78, 328] on div "Eligible Now 0" at bounding box center [74, 329] width 111 height 34
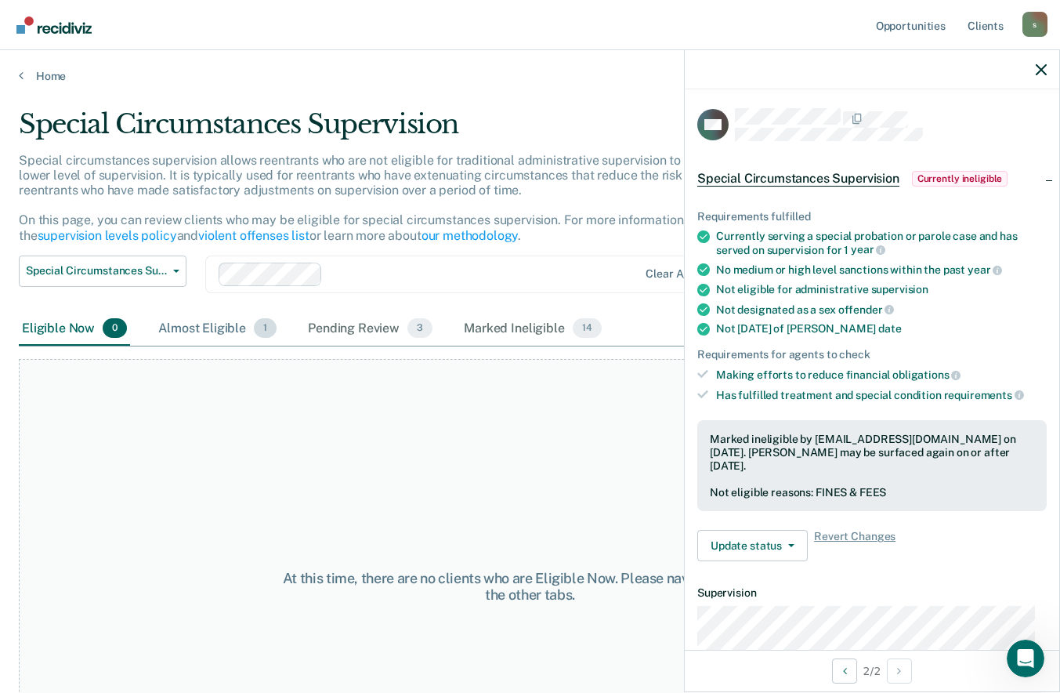
click at [219, 340] on div "Almost Eligible 1" at bounding box center [217, 329] width 125 height 34
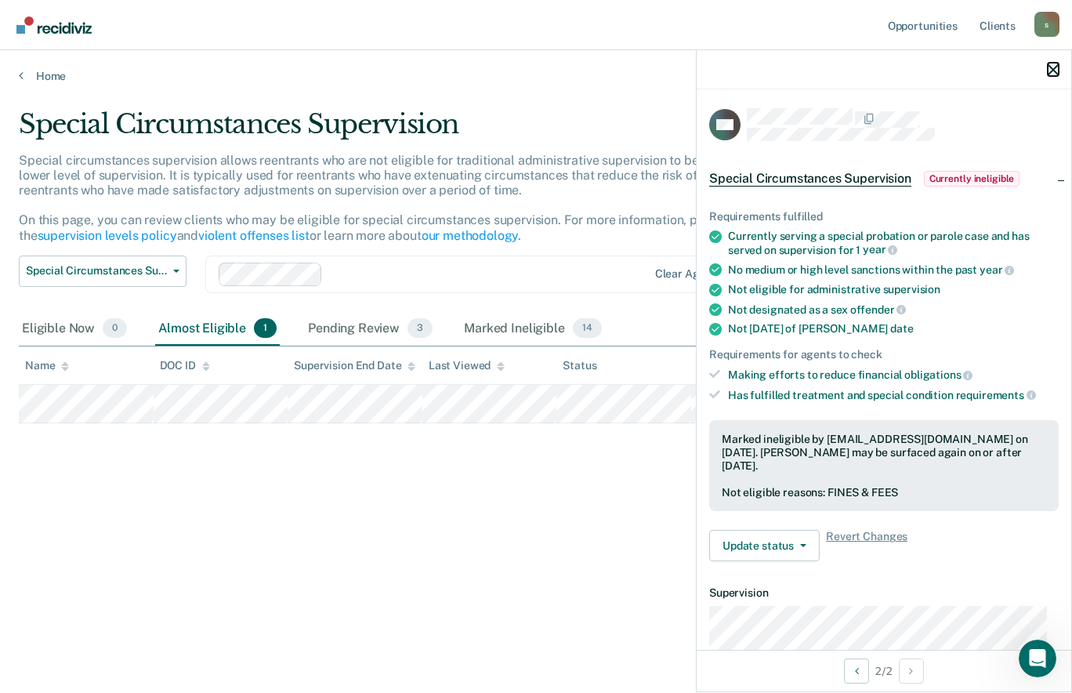
click at [1053, 66] on icon "button" at bounding box center [1053, 69] width 11 height 11
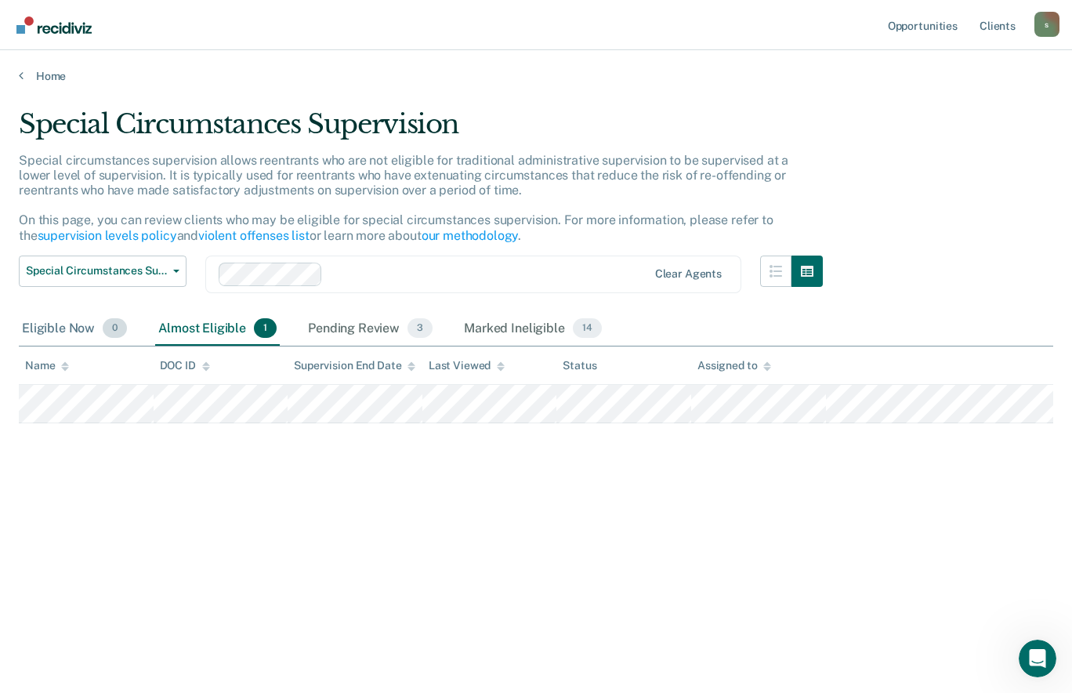
click at [63, 327] on div "Eligible Now 0" at bounding box center [74, 329] width 111 height 34
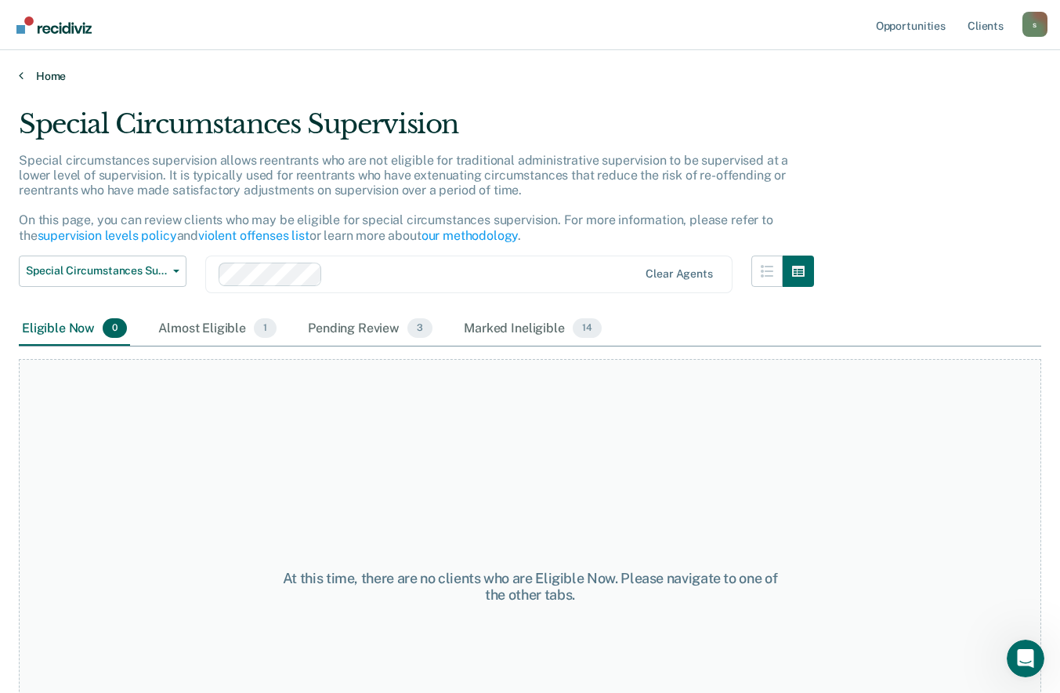
click at [31, 69] on link "Home" at bounding box center [530, 76] width 1023 height 14
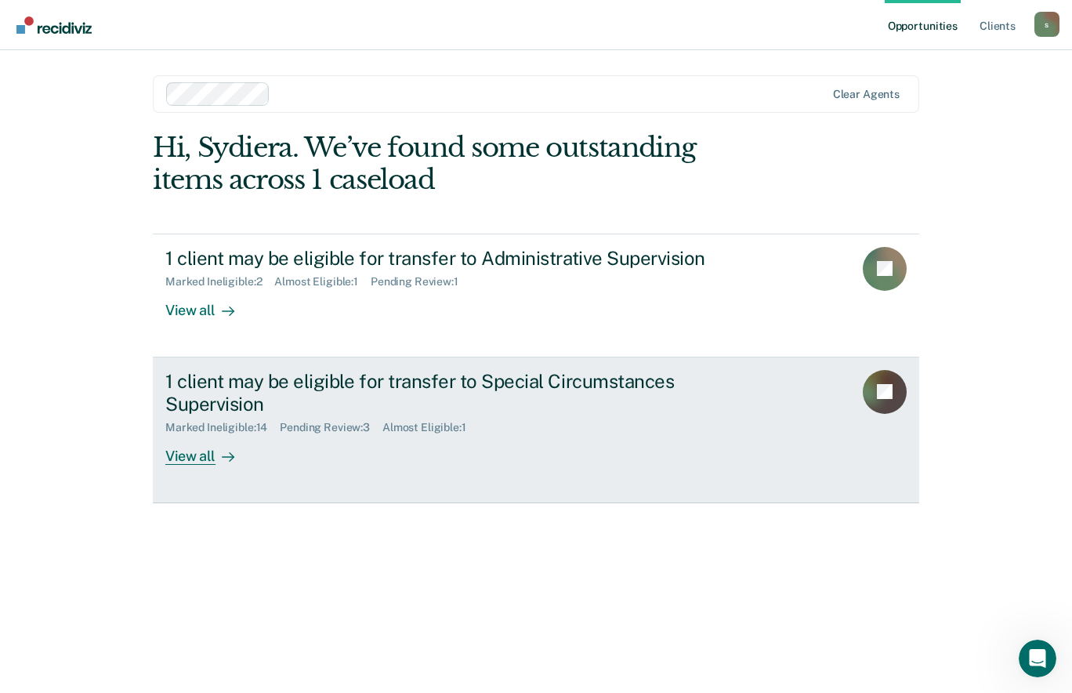
click at [257, 458] on div "1 client may be eligible for transfer to Special Circumstances Supervision Mark…" at bounding box center [459, 417] width 588 height 95
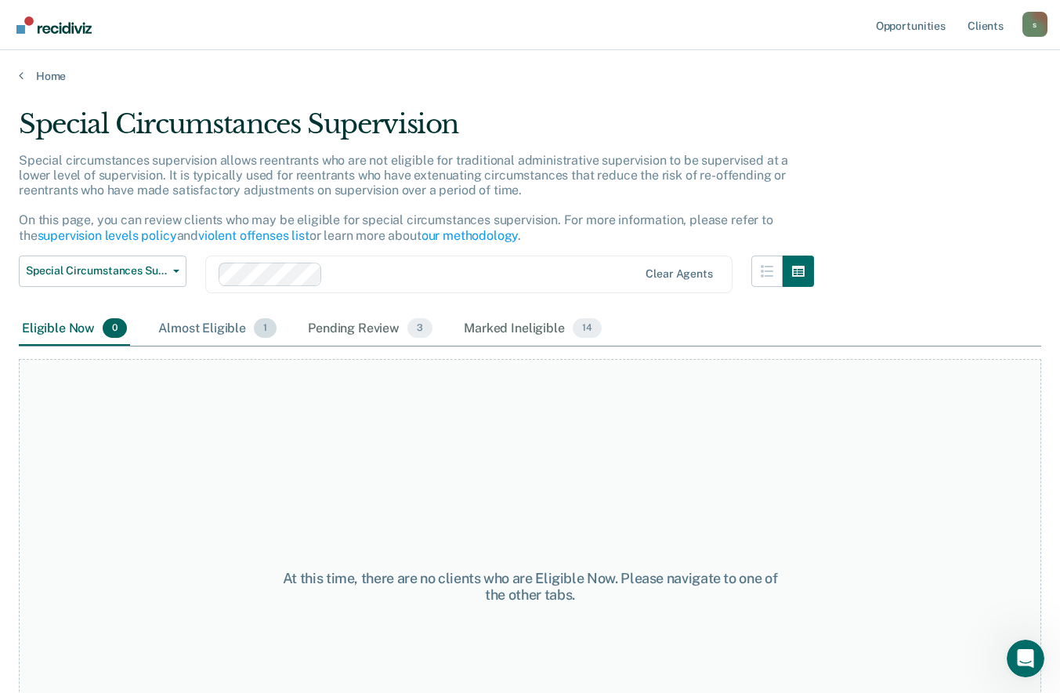
click at [234, 312] on div "Almost Eligible 1" at bounding box center [217, 329] width 125 height 34
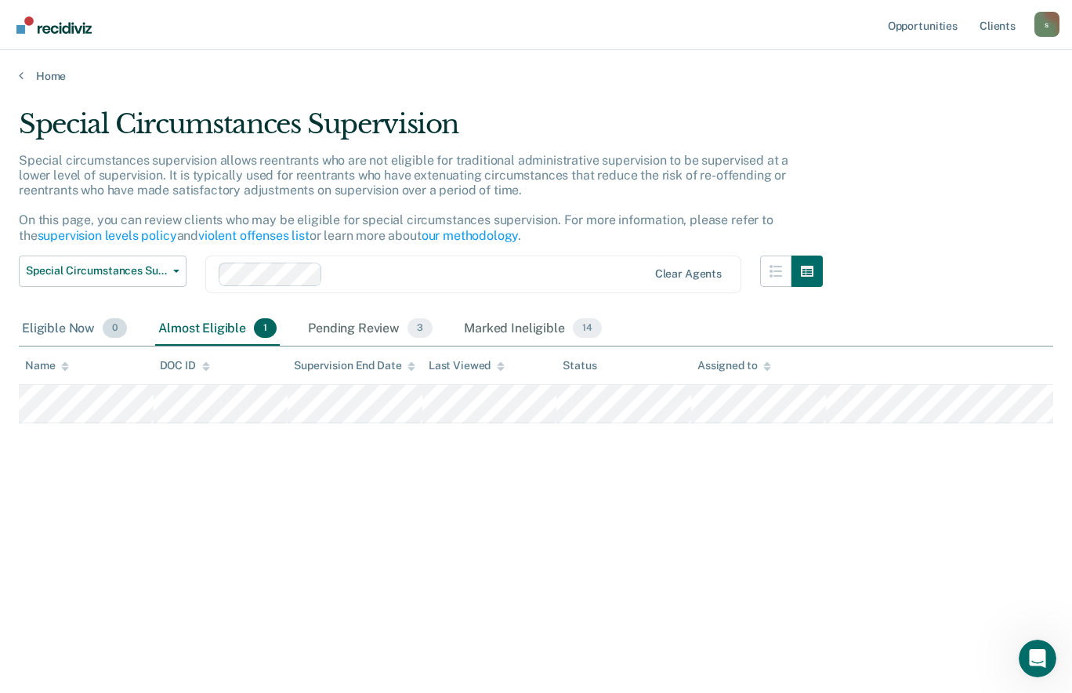
click at [75, 321] on div "Eligible Now 0" at bounding box center [74, 329] width 111 height 34
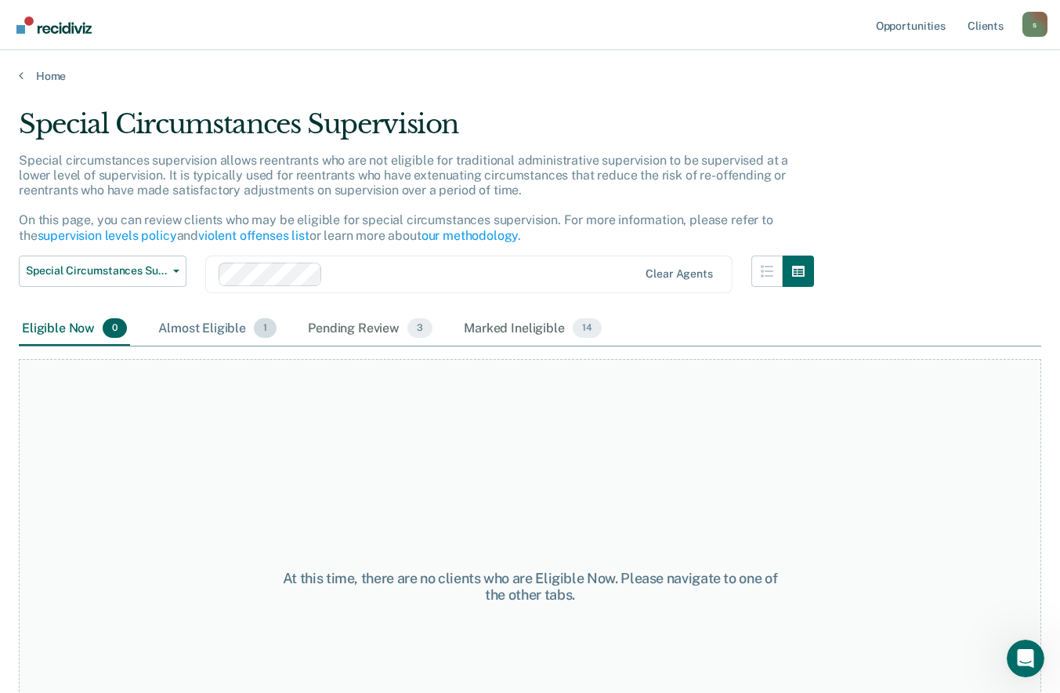
click at [204, 331] on div "Almost Eligible 1" at bounding box center [217, 329] width 125 height 34
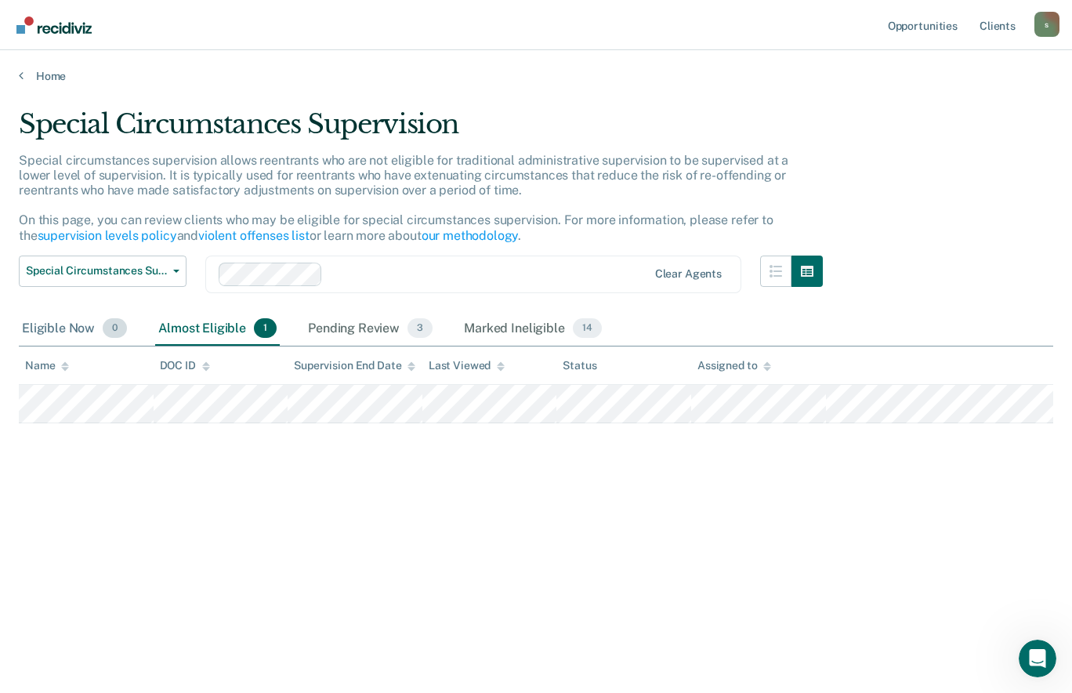
click at [115, 336] on span "0" at bounding box center [115, 328] width 24 height 20
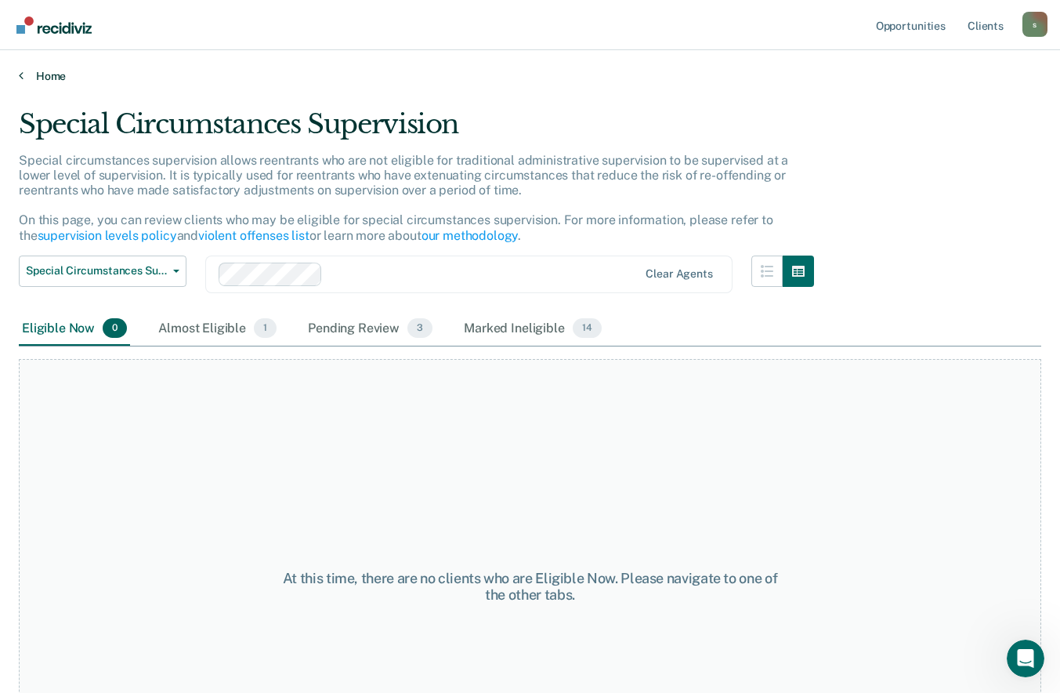
click at [51, 74] on link "Home" at bounding box center [530, 76] width 1023 height 14
